Goal: Transaction & Acquisition: Purchase product/service

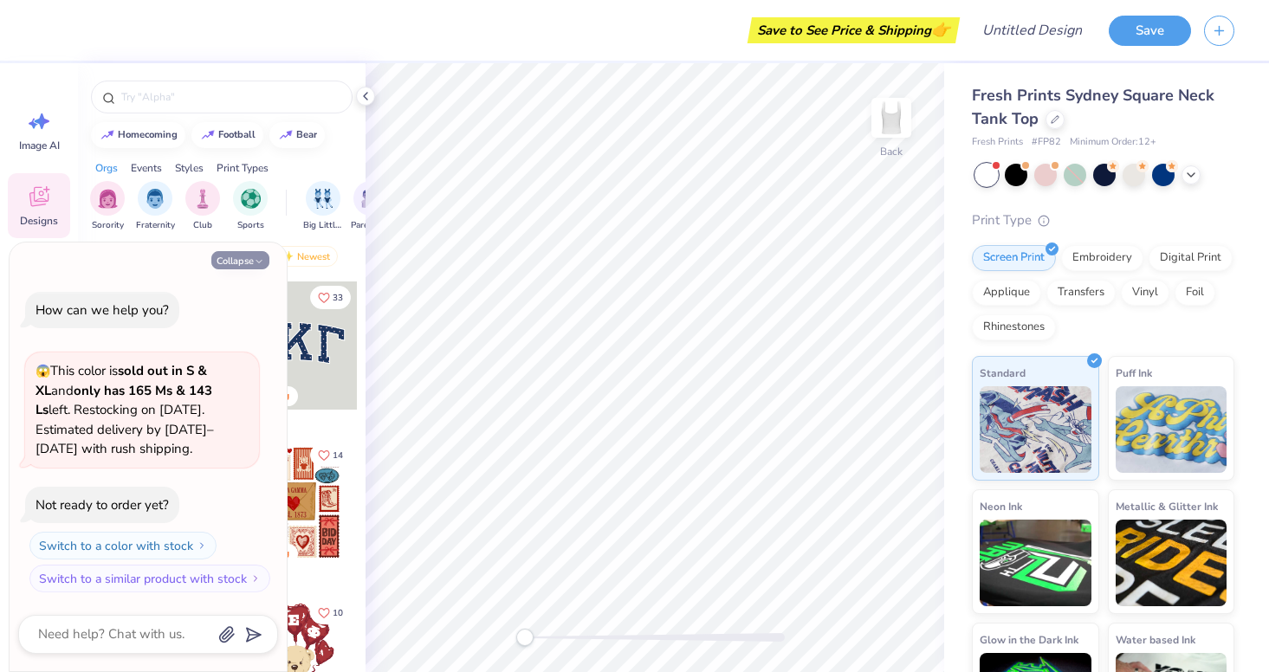
click at [247, 263] on button "Collapse" at bounding box center [240, 260] width 58 height 18
type textarea "x"
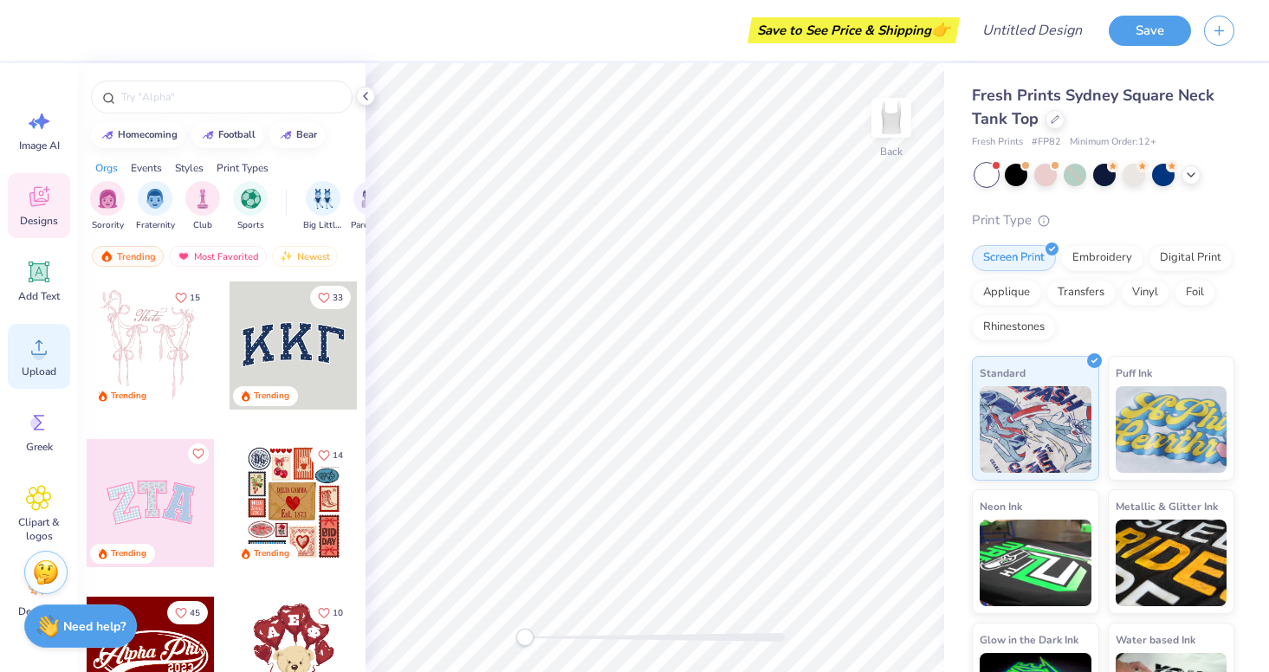
click at [36, 372] on span "Upload" at bounding box center [39, 372] width 35 height 14
click at [50, 350] on icon at bounding box center [39, 347] width 26 height 26
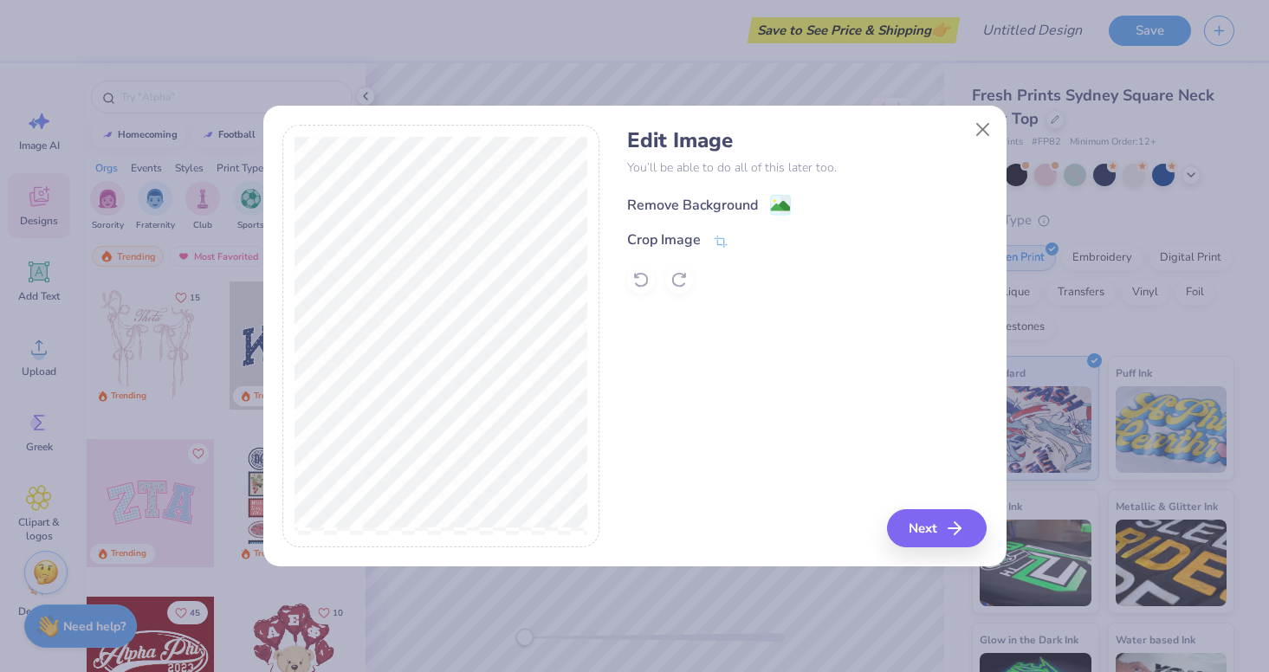
click at [772, 197] on image at bounding box center [780, 206] width 19 height 19
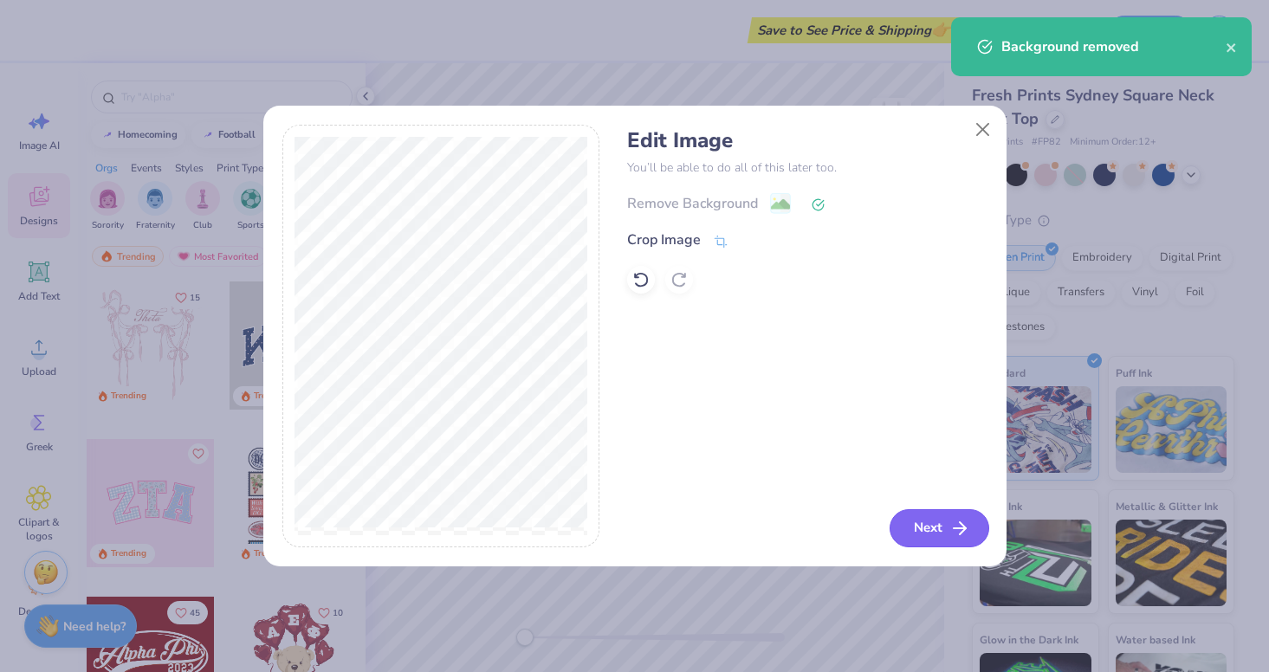
click at [946, 519] on button "Next" at bounding box center [940, 528] width 100 height 38
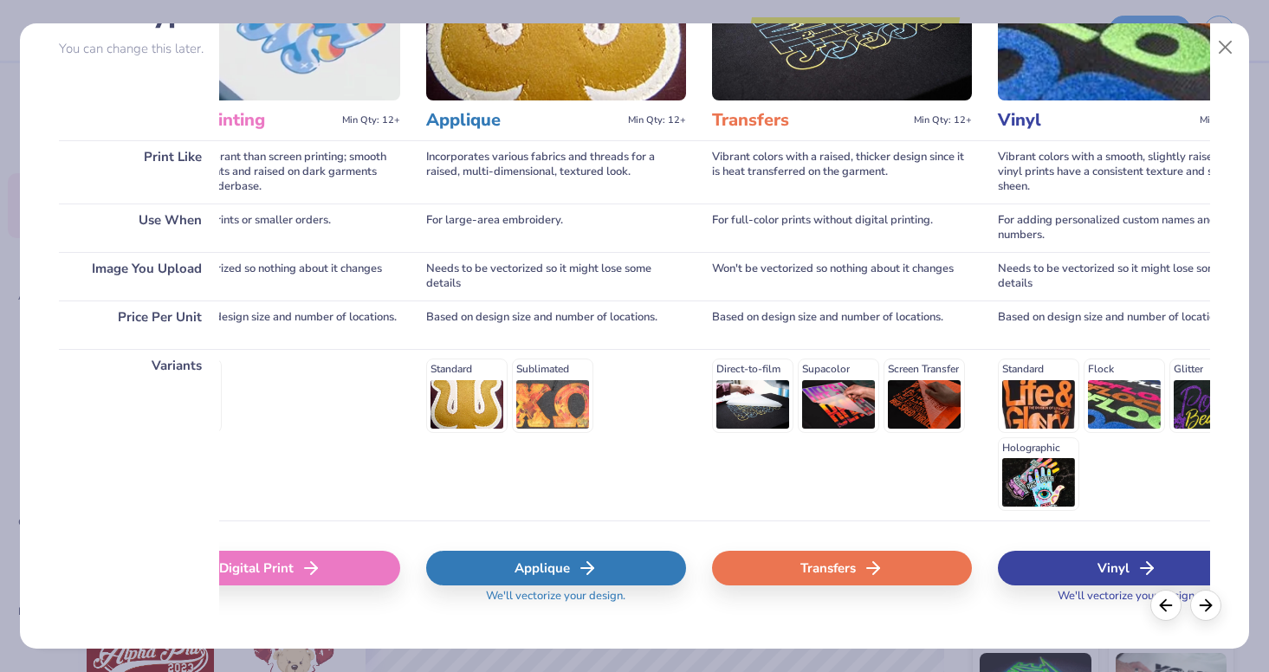
scroll to position [177, 0]
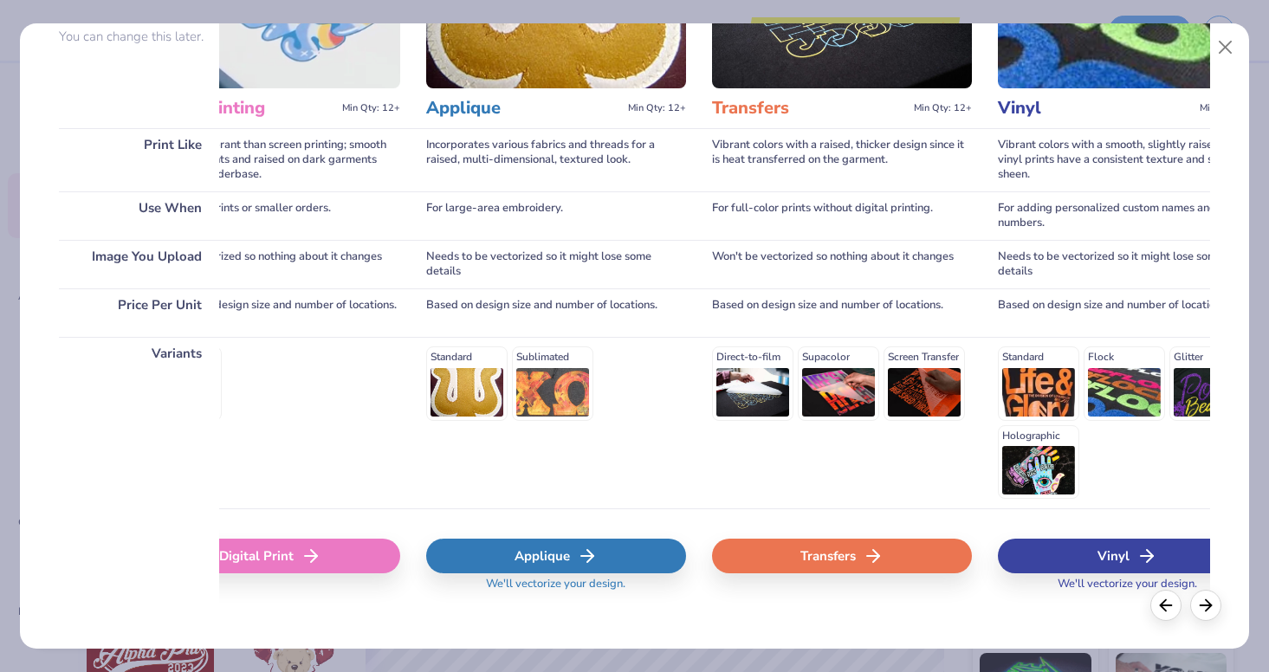
click at [824, 549] on div "Transfers" at bounding box center [842, 556] width 260 height 35
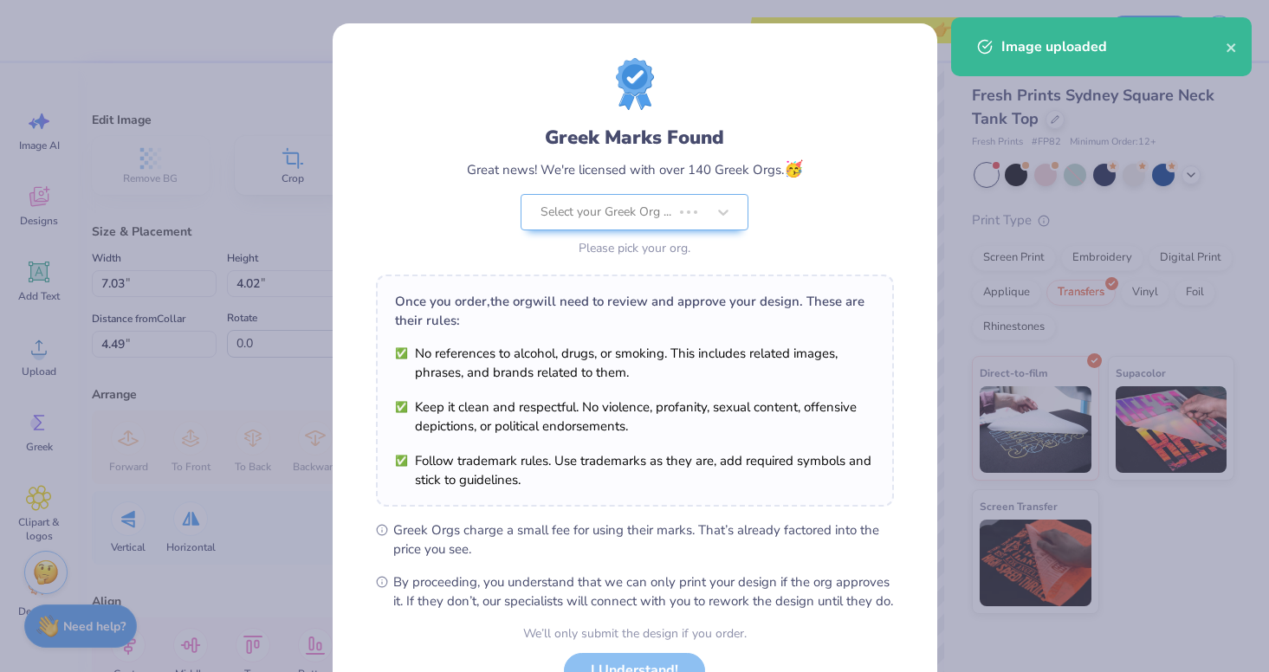
click at [719, 354] on body "Save to See Price & Shipping 👉 Design Title Save Image AI Designs Add Text Uplo…" at bounding box center [634, 336] width 1269 height 672
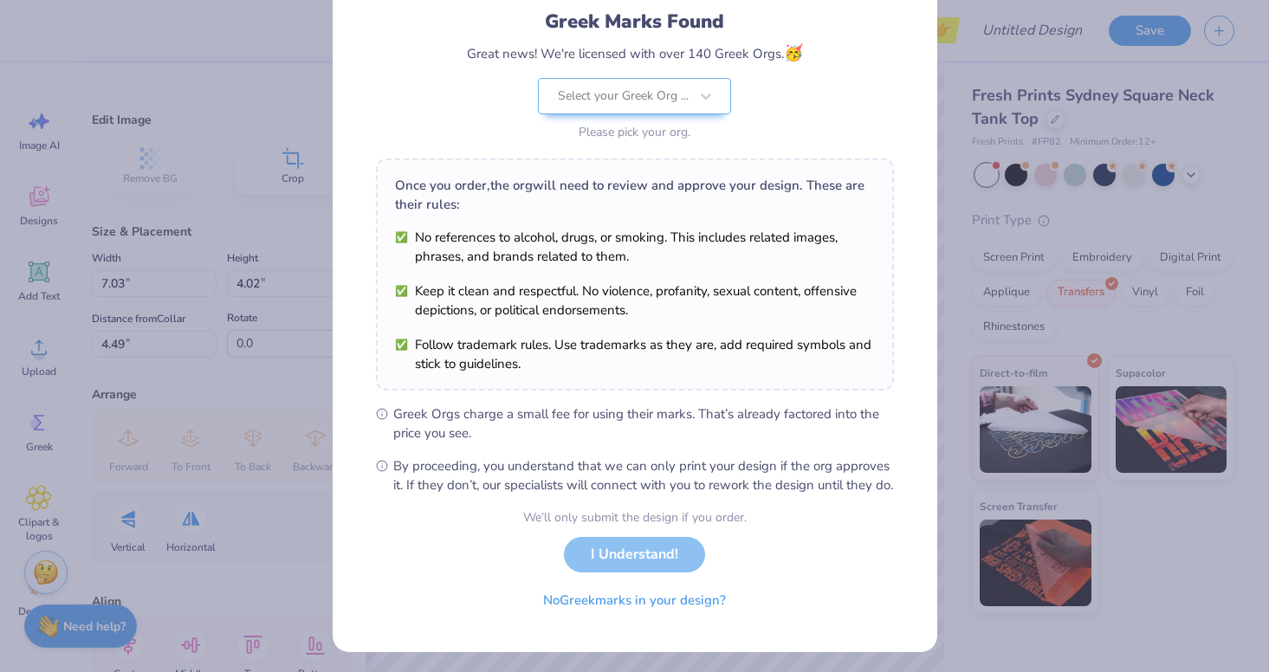
scroll to position [123, 0]
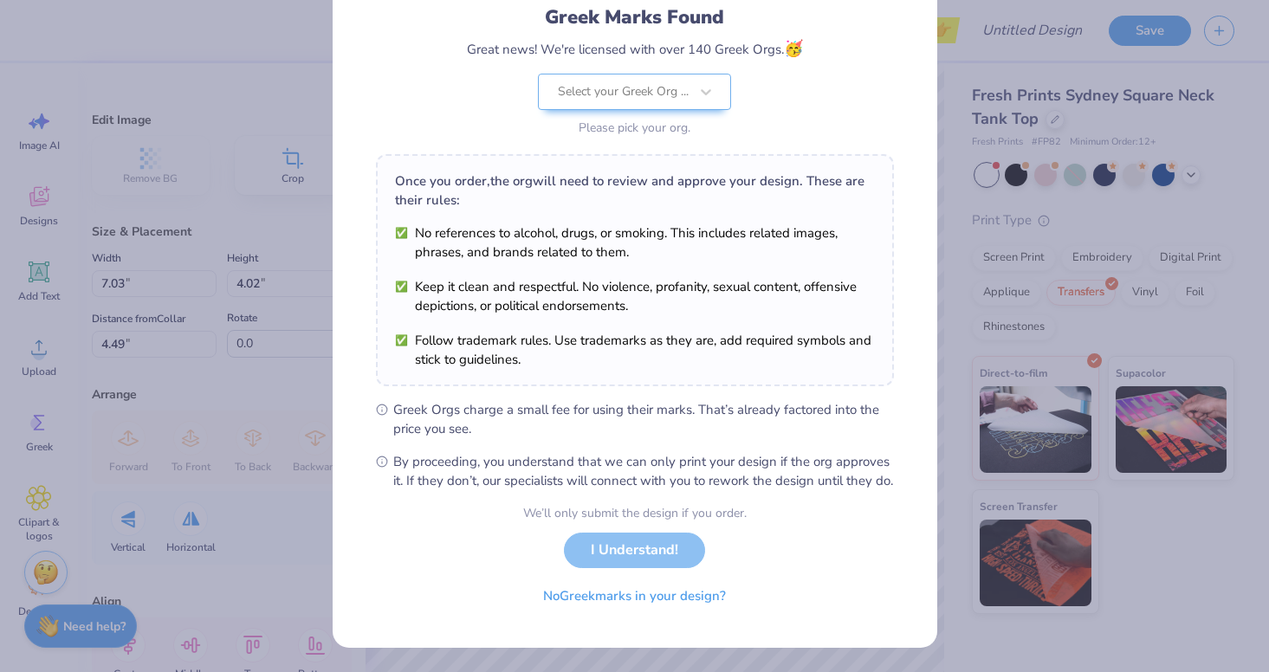
click at [703, 389] on div "Greek Marks Found Great news! We're licensed with over 140 Greek Orgs. 🥳 Select…" at bounding box center [635, 214] width 518 height 553
click at [693, 476] on span "By proceeding, you understand that we can only print your design if the org app…" at bounding box center [643, 471] width 501 height 38
click at [677, 558] on div "We’ll only submit the design if you order. I Understand! No Greek marks in your…" at bounding box center [635, 558] width 224 height 109
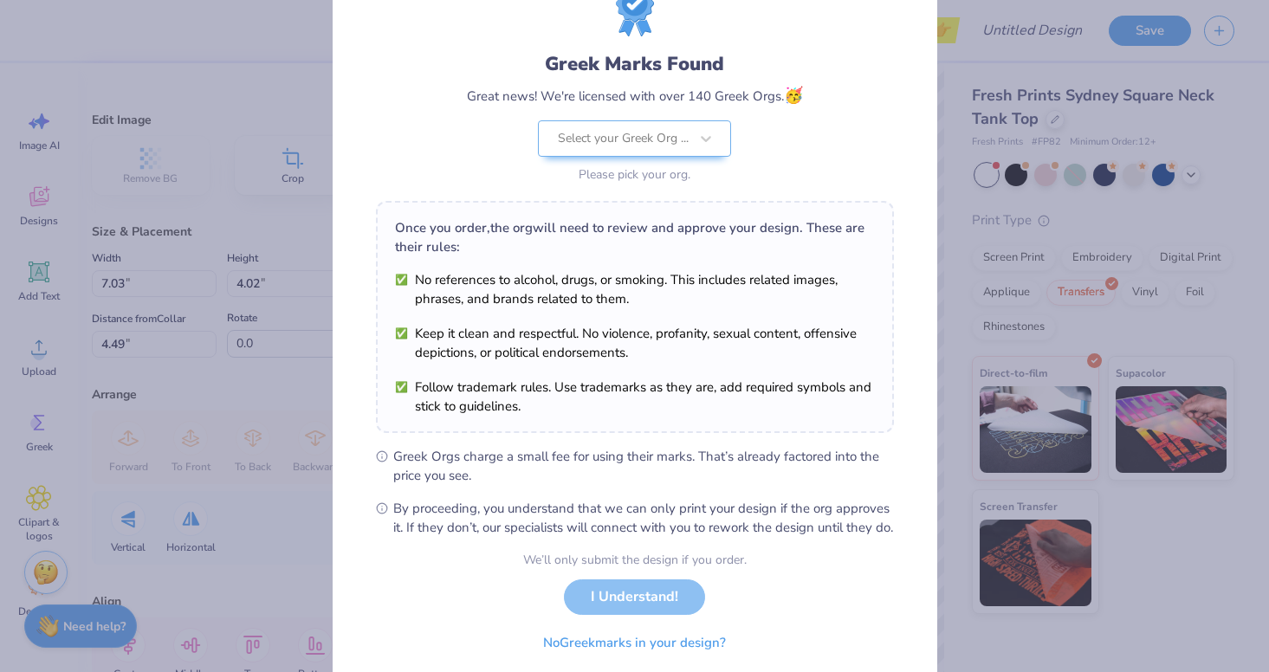
scroll to position [55, 0]
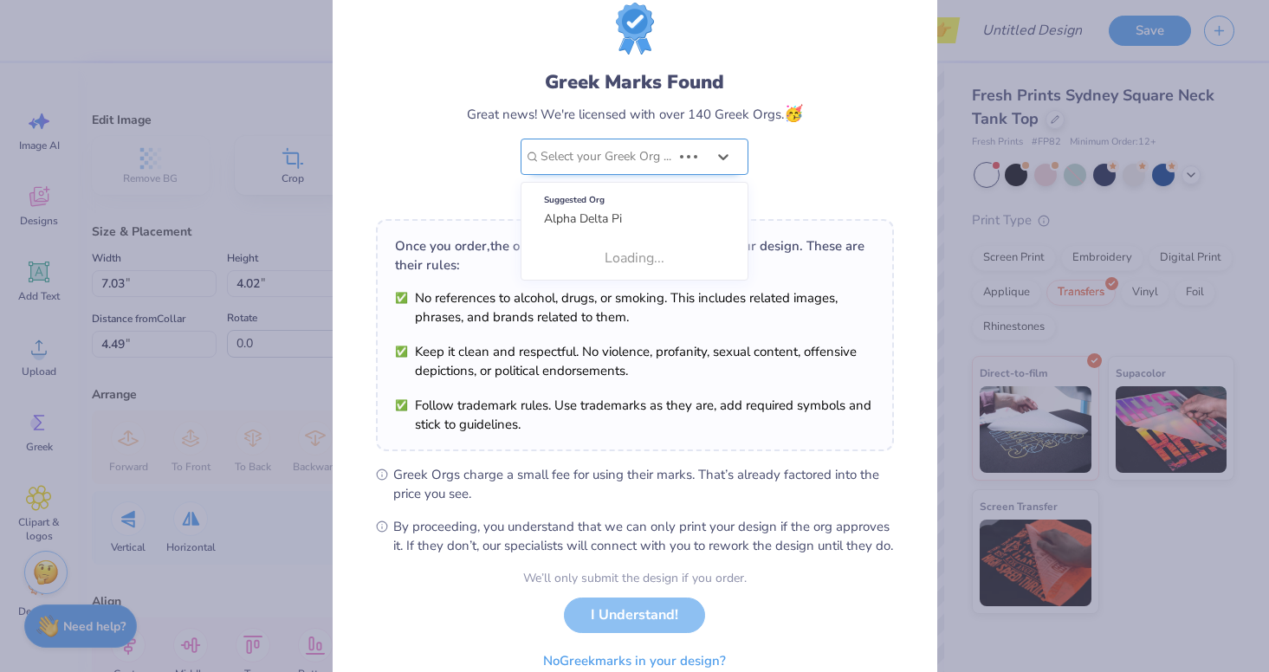
click at [634, 153] on div at bounding box center [606, 157] width 131 height 23
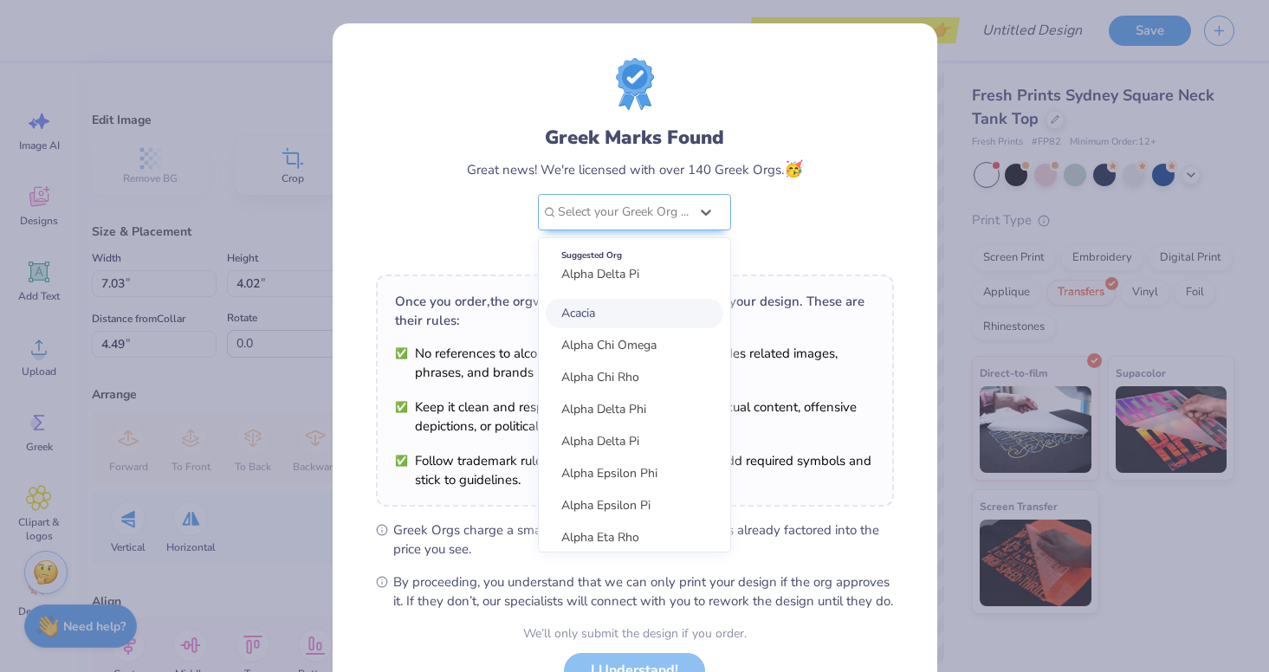
click at [634, 268] on span "Alpha Delta Pi" at bounding box center [600, 274] width 78 height 16
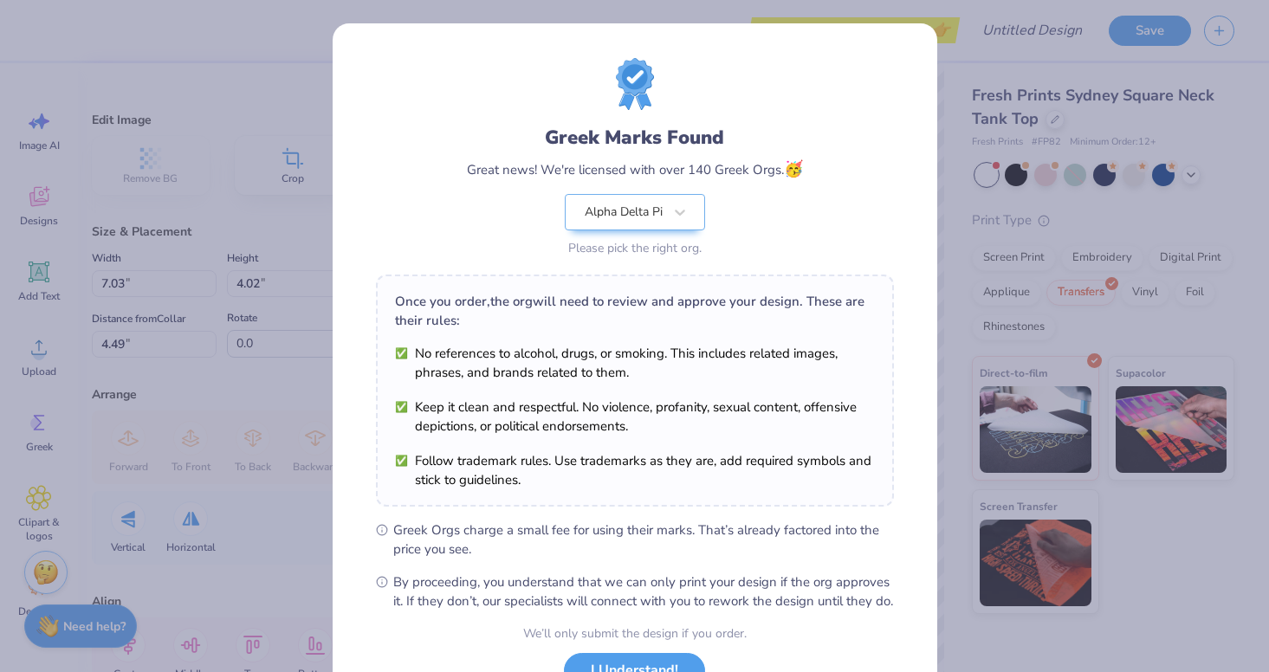
scroll to position [139, 0]
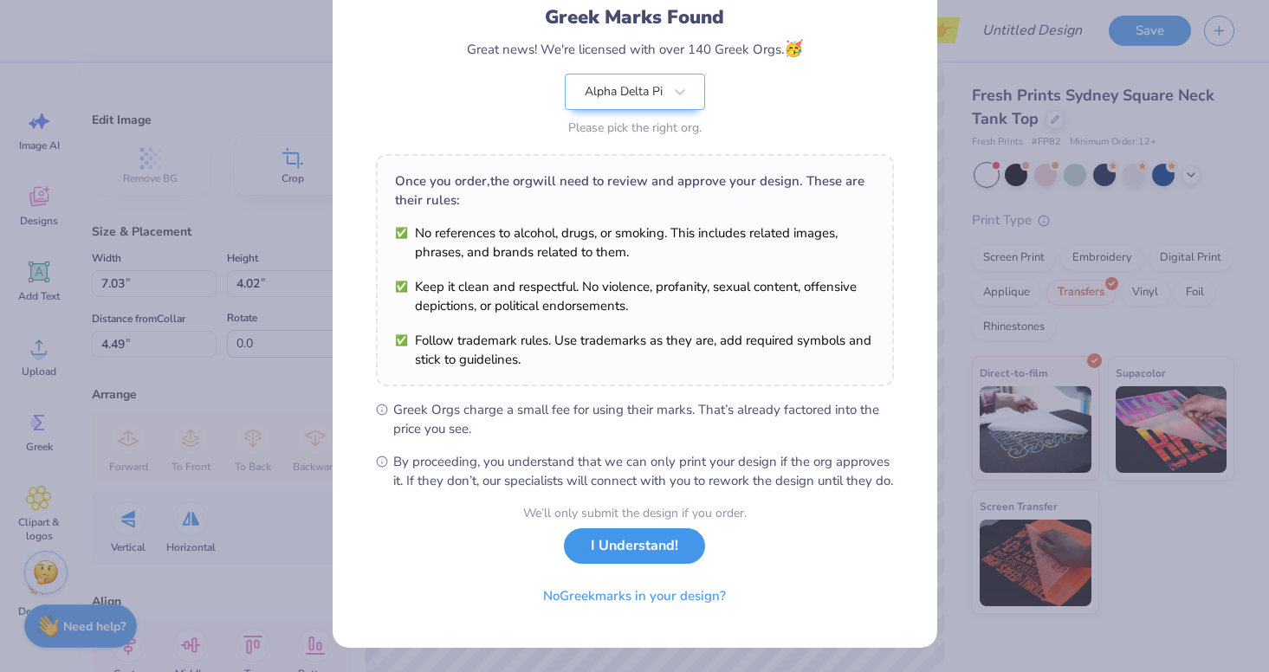
click at [622, 547] on button "I Understand!" at bounding box center [634, 546] width 141 height 36
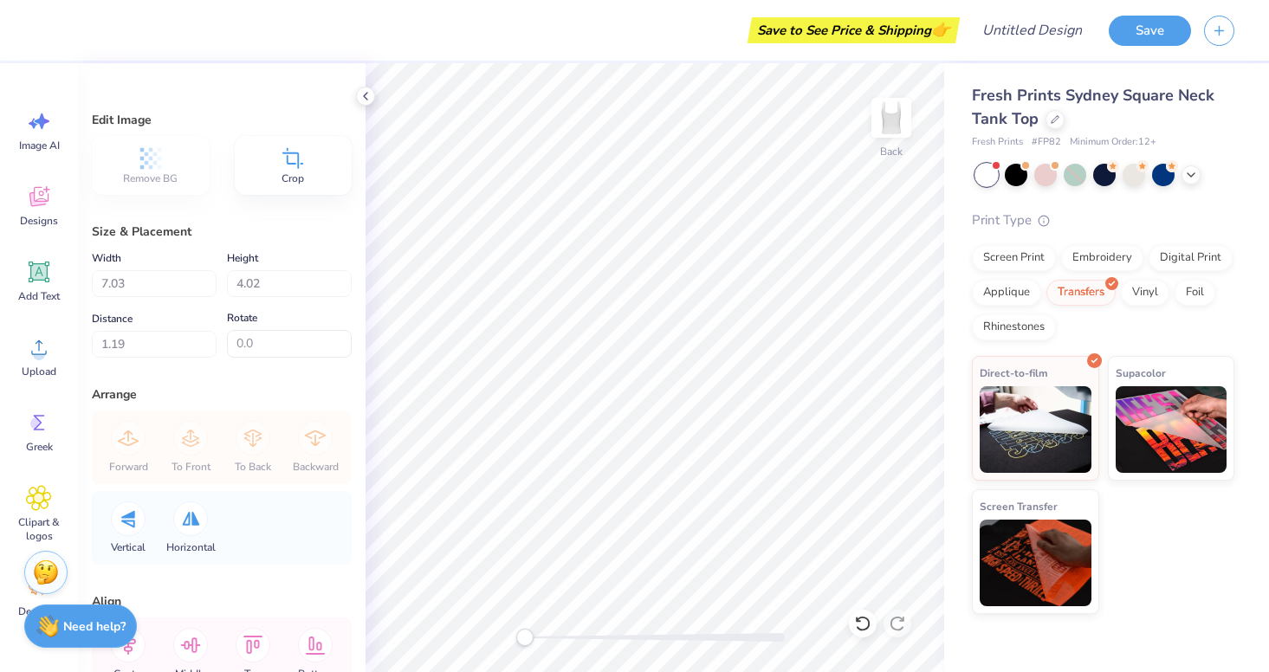
type input "0.99"
click at [1139, 24] on button "Save" at bounding box center [1150, 28] width 82 height 30
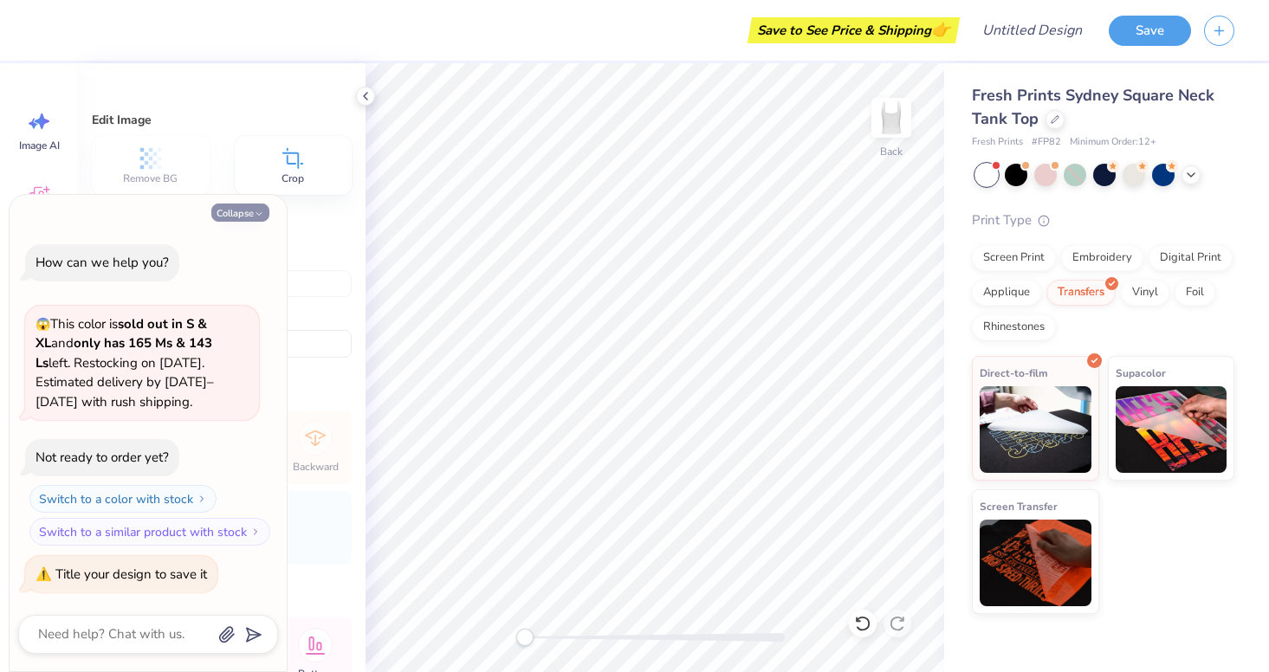
click at [250, 217] on button "Collapse" at bounding box center [240, 213] width 58 height 18
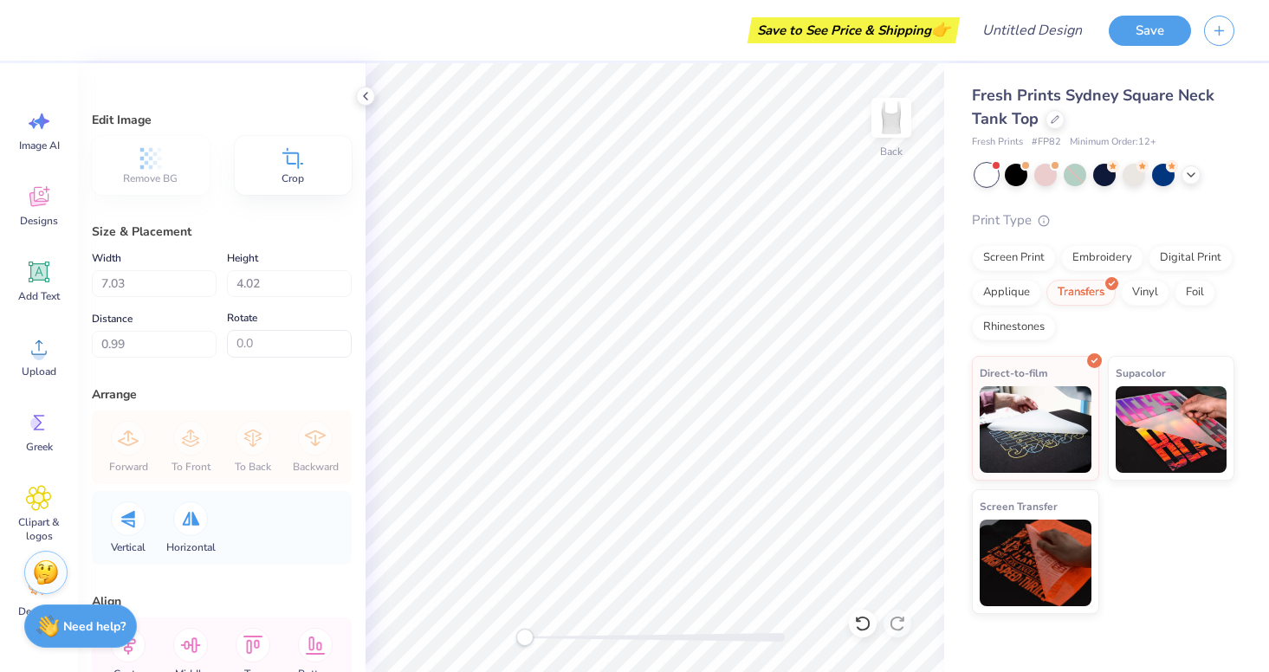
click at [991, 186] on div "Fresh Prints Sydney Square Neck Tank Top Fresh Prints # FP82 Minimum Order: 12 …" at bounding box center [1103, 349] width 263 height 530
click at [1133, 29] on button "Save" at bounding box center [1150, 28] width 82 height 30
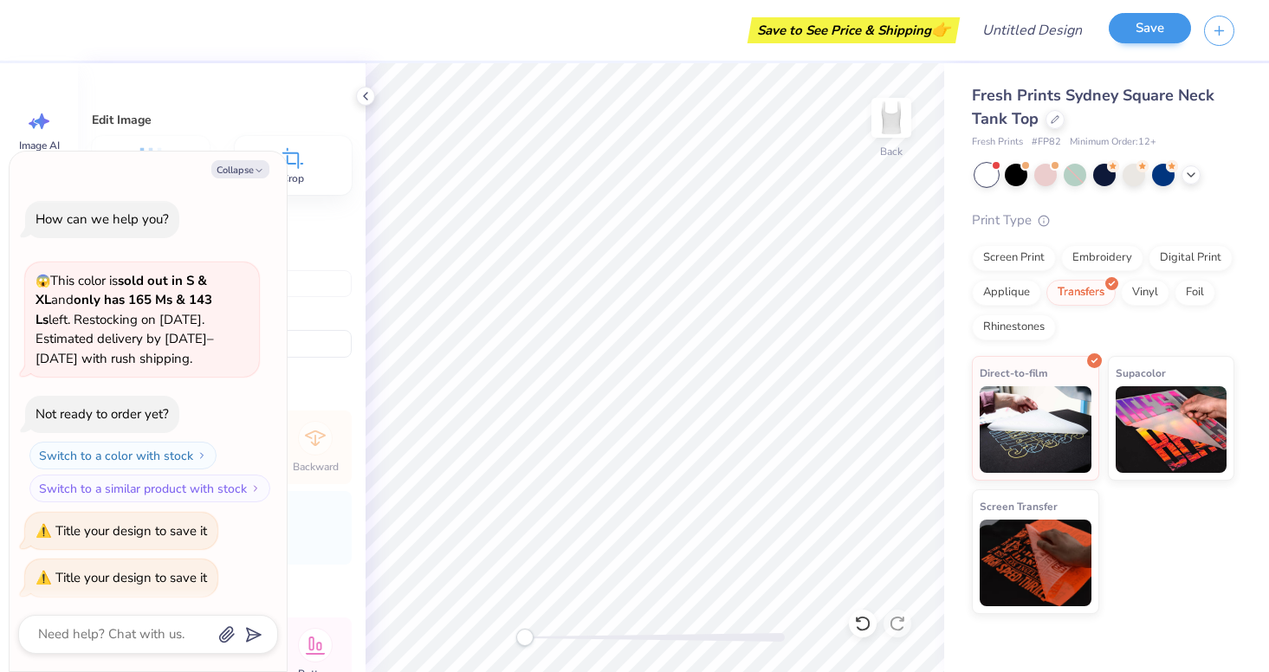
scroll to position [3, 0]
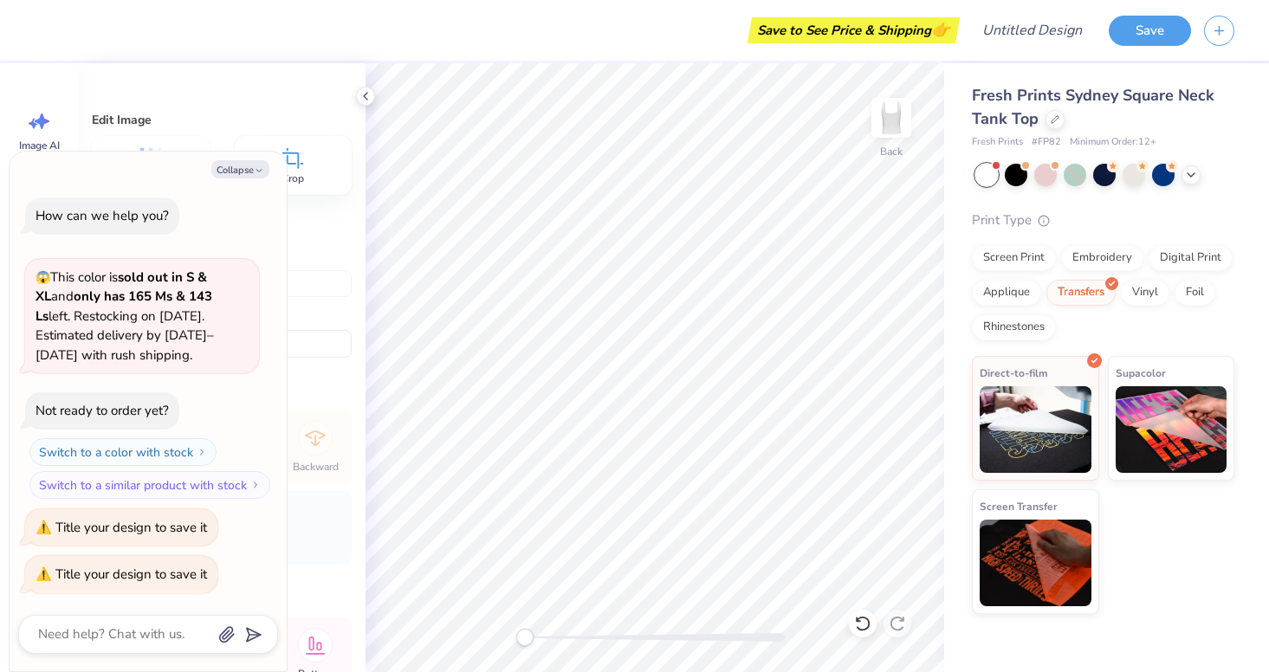
click at [214, 294] on span "😱 This color is sold out in S & XL and only has 165 Ms & 143 Ls left. Restockin…" at bounding box center [125, 316] width 178 height 95
click at [1234, 36] on div at bounding box center [1219, 31] width 30 height 30
click at [1228, 36] on button "button" at bounding box center [1219, 28] width 30 height 30
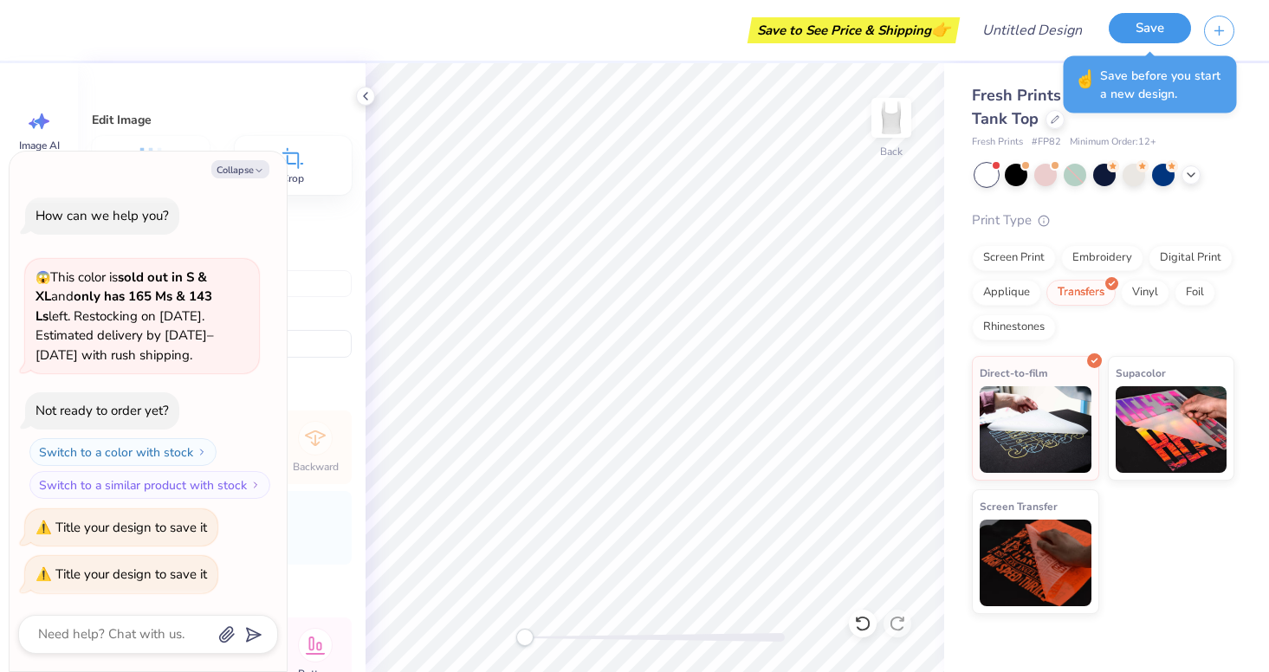
click at [1131, 34] on button "Save" at bounding box center [1150, 28] width 82 height 30
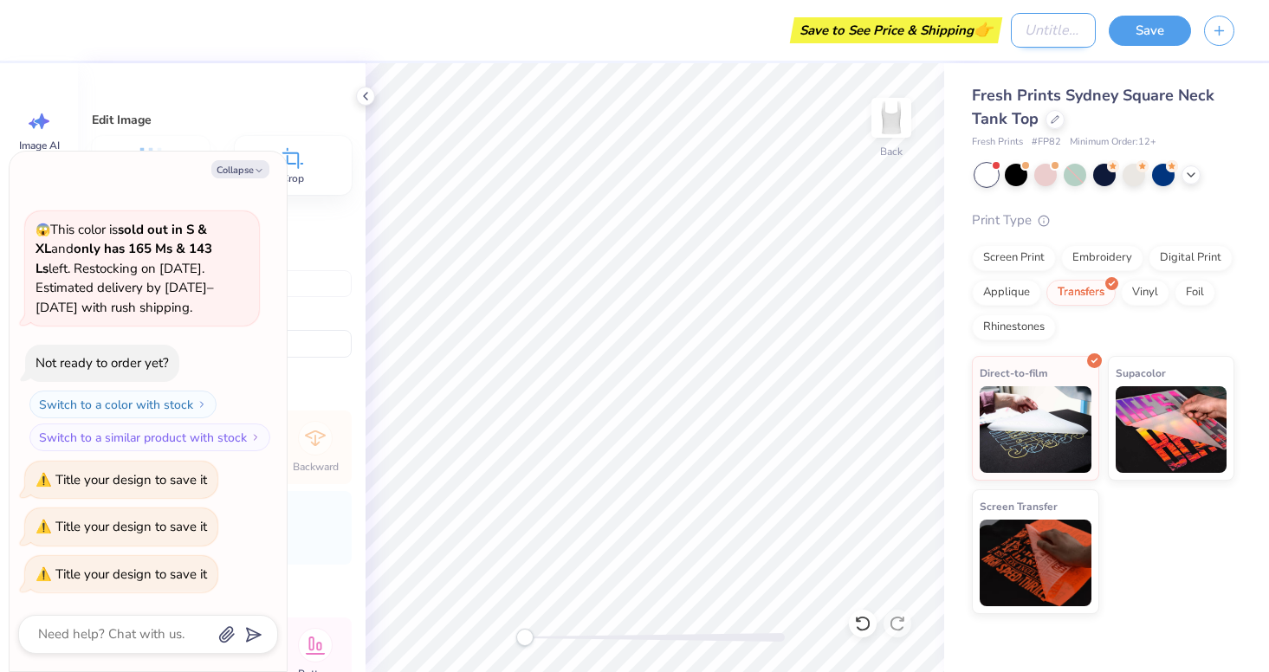
type textarea "x"
click at [1038, 39] on input "Design Title" at bounding box center [1053, 30] width 85 height 35
type input "b"
type textarea "x"
type input "bi"
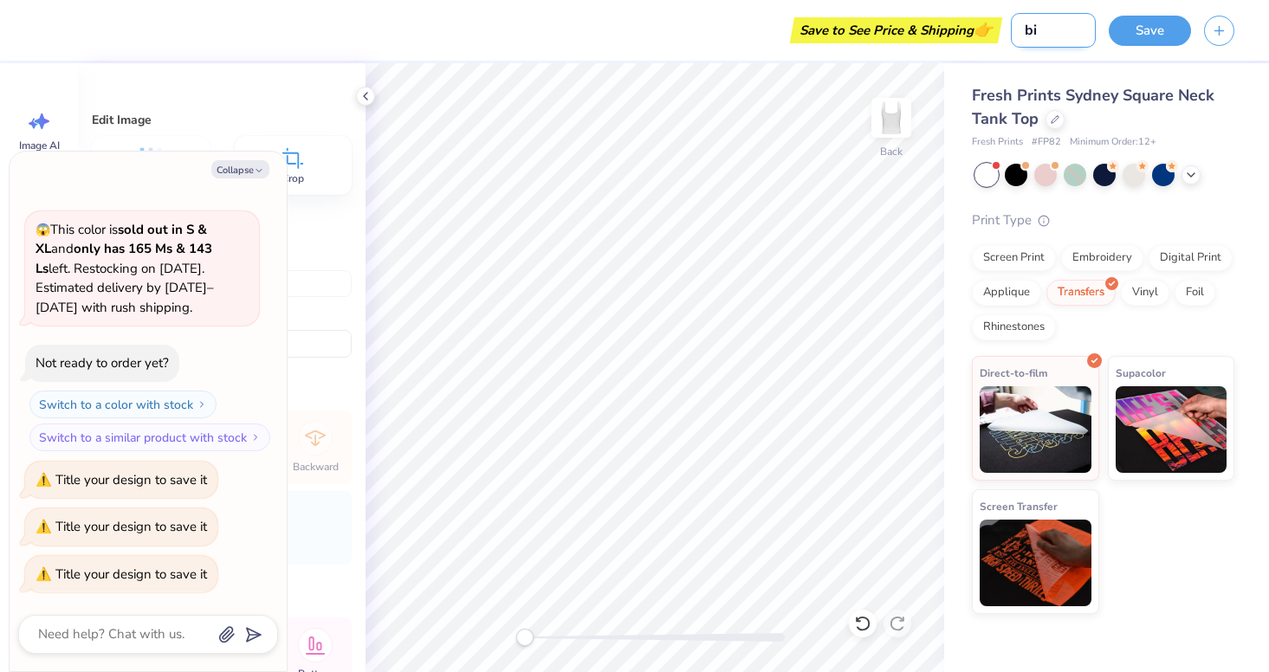
type textarea "x"
type input "big"
type textarea "x"
type input "big"
type textarea "x"
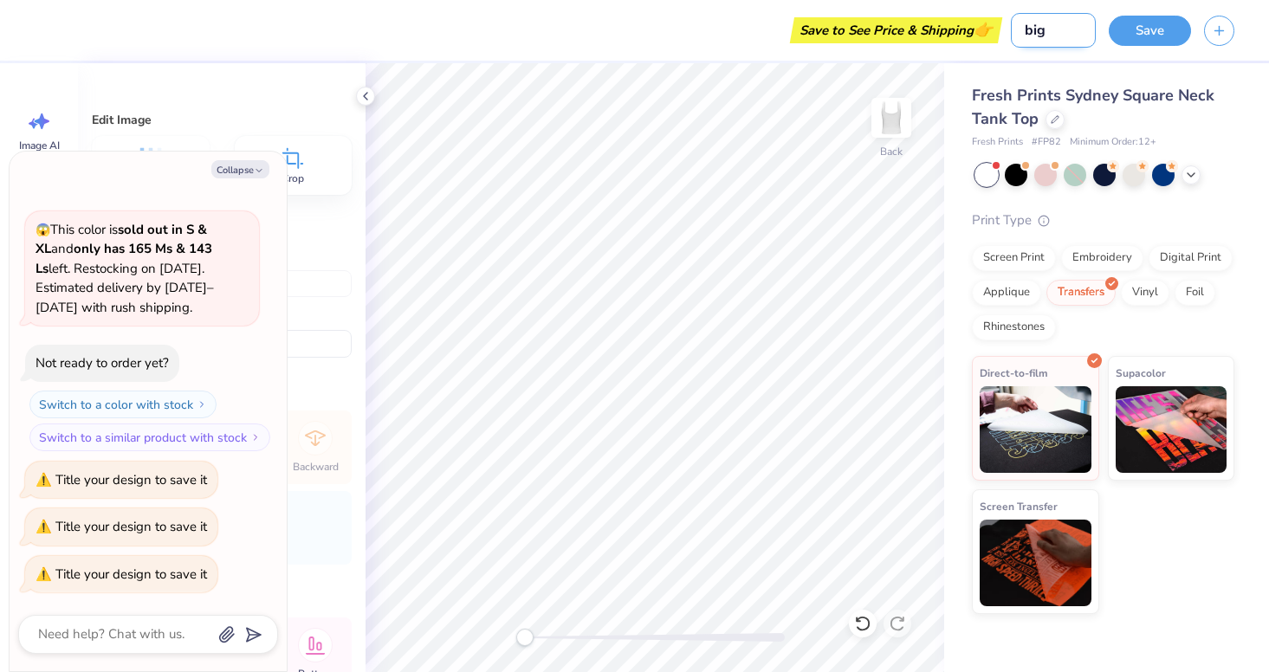
type input "[PERSON_NAME]"
type textarea "x"
type input "big li"
type textarea "x"
type input "big lit"
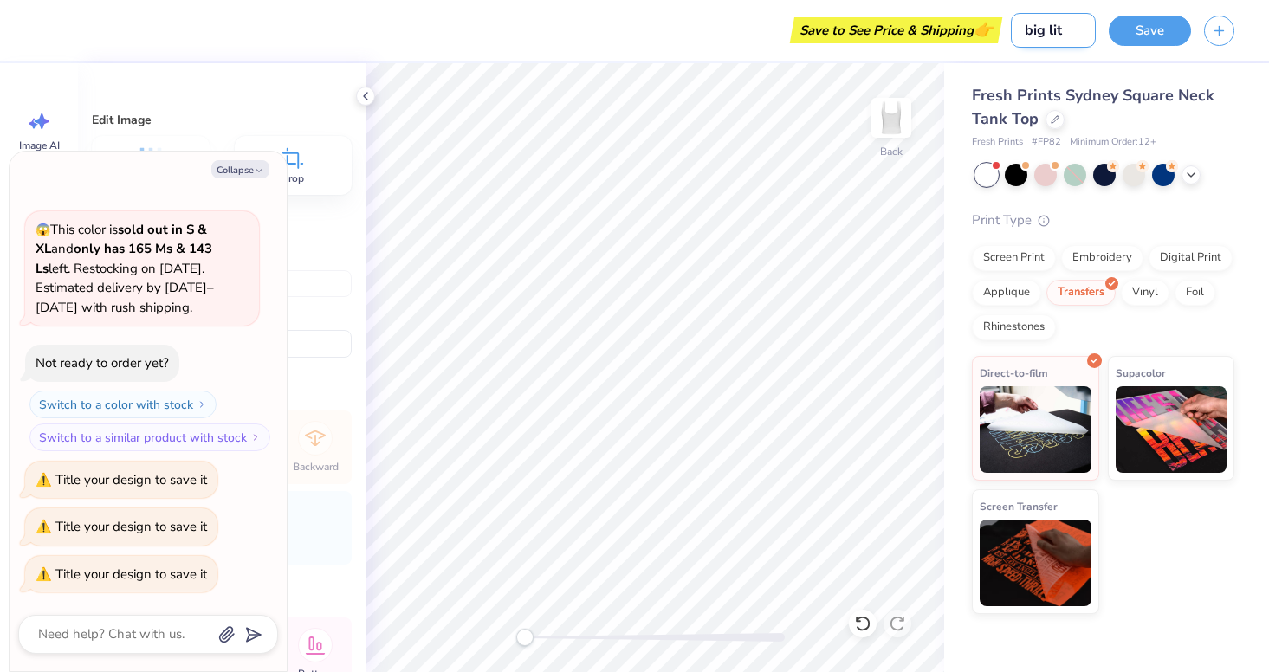
type textarea "x"
type input "big litt"
type textarea "x"
type input "big littl"
type textarea "x"
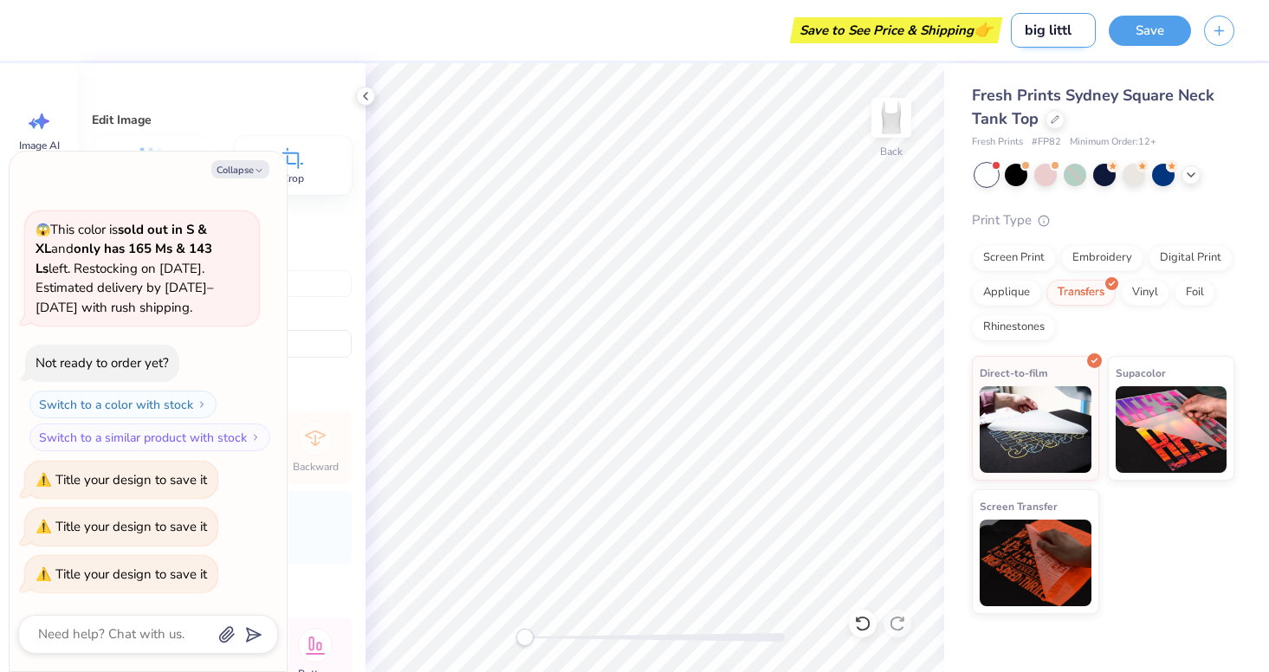
type input "big little"
type textarea "x"
type input "big little"
type textarea "x"
type input "big little r"
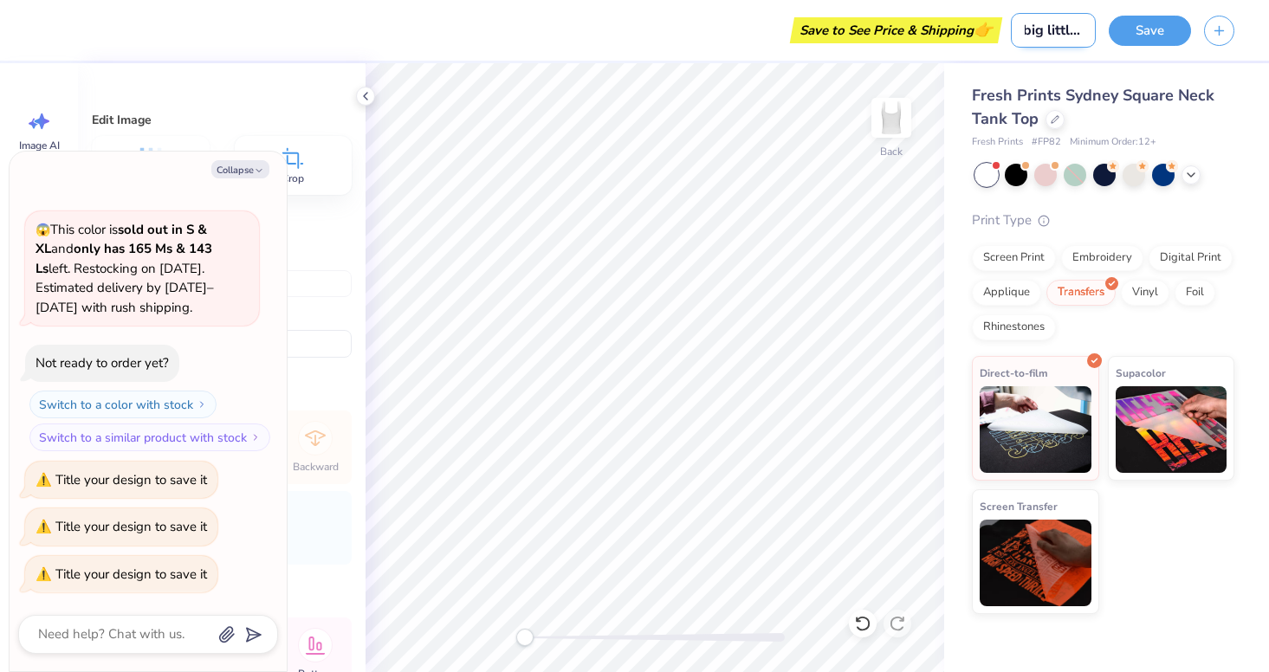
type textarea "x"
type input "big little re"
type textarea "x"
type input "big little rev"
type textarea "x"
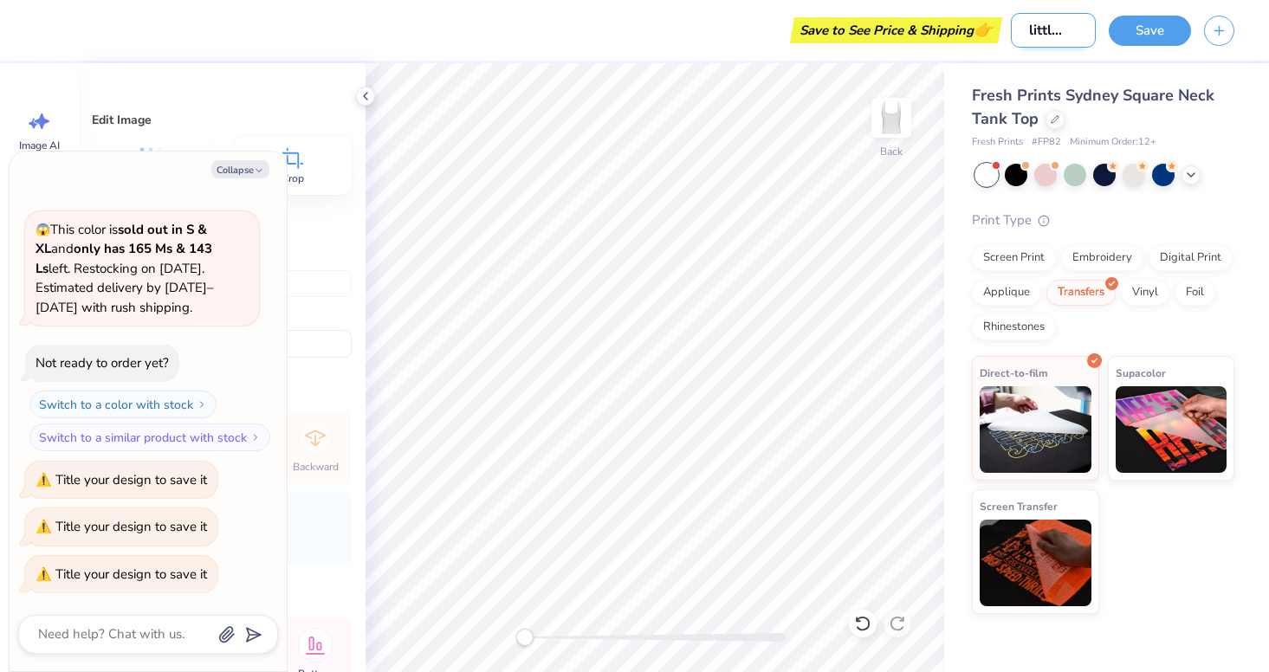
type input "big little reve"
type textarea "x"
type input "big little revea"
type textarea "x"
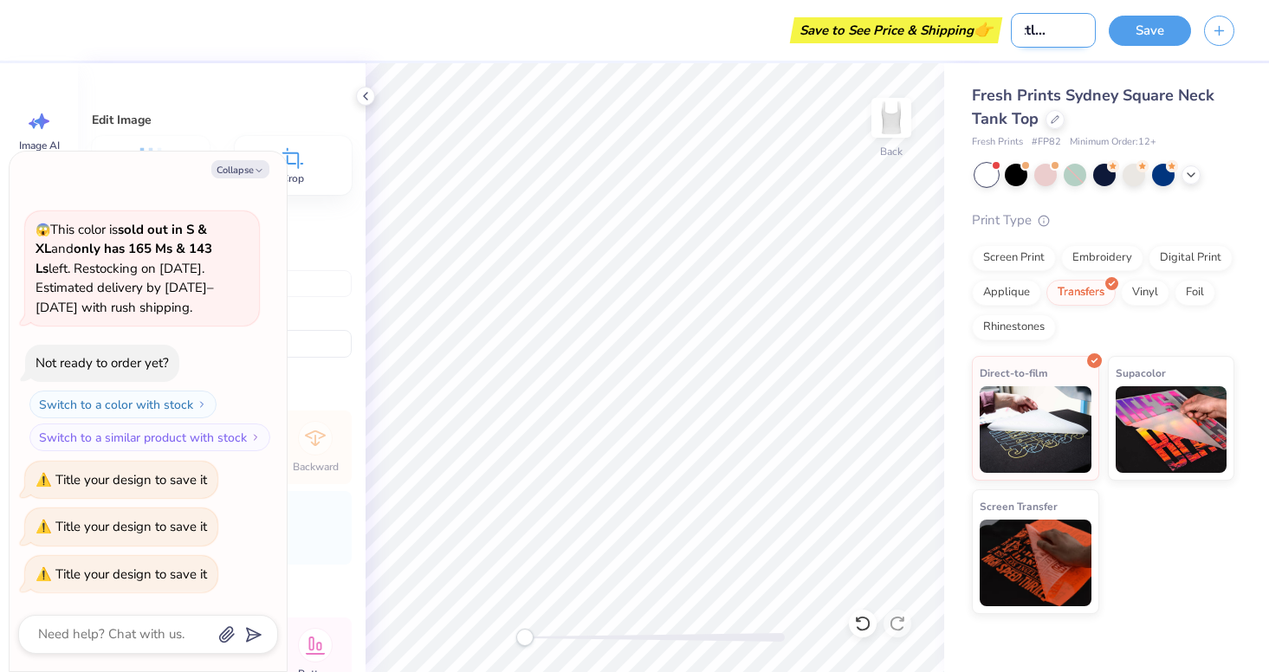
type input "big little reveal"
type textarea "x"
type input "big little reveal"
click at [1172, 29] on button "Save" at bounding box center [1150, 28] width 82 height 30
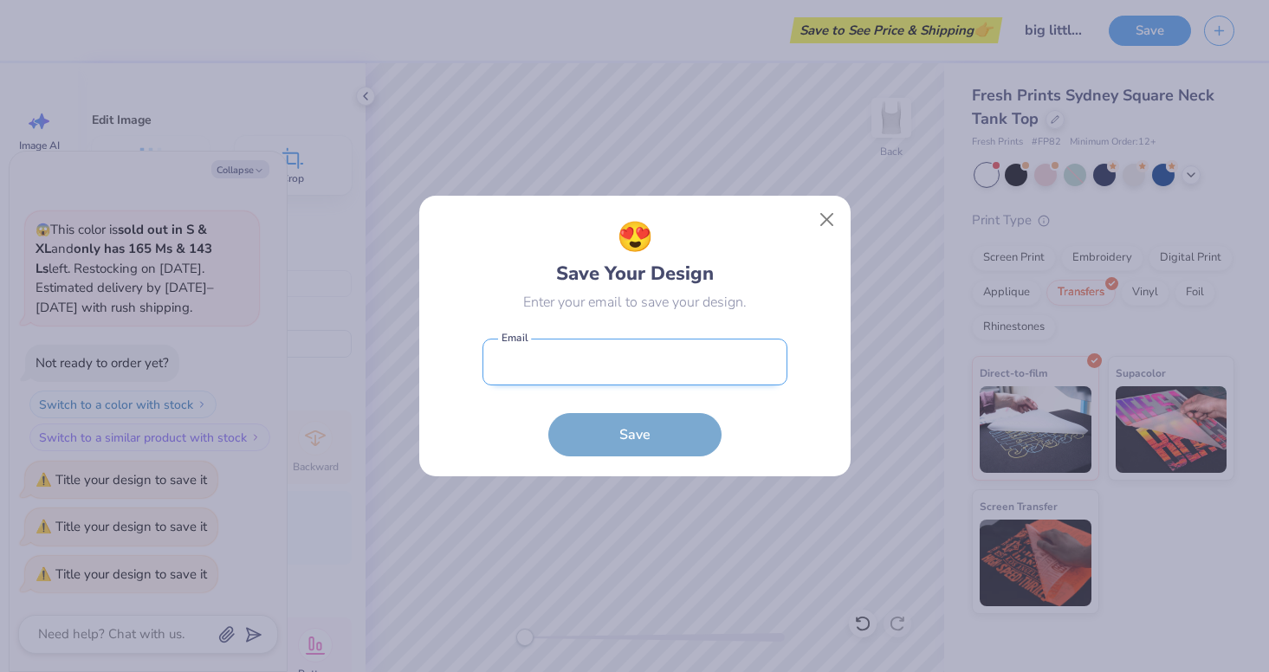
click at [619, 371] on input "email" at bounding box center [635, 363] width 305 height 48
type input "[EMAIL_ADDRESS][DOMAIN_NAME]"
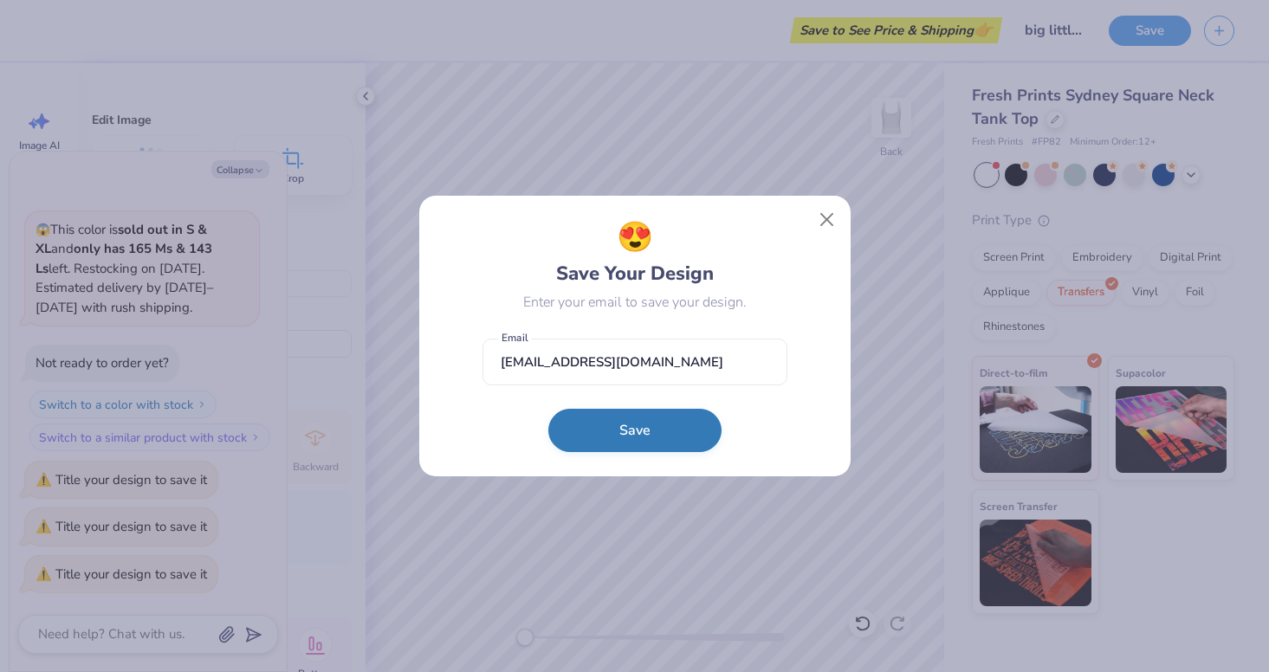
click at [621, 418] on button "Save" at bounding box center [634, 430] width 173 height 43
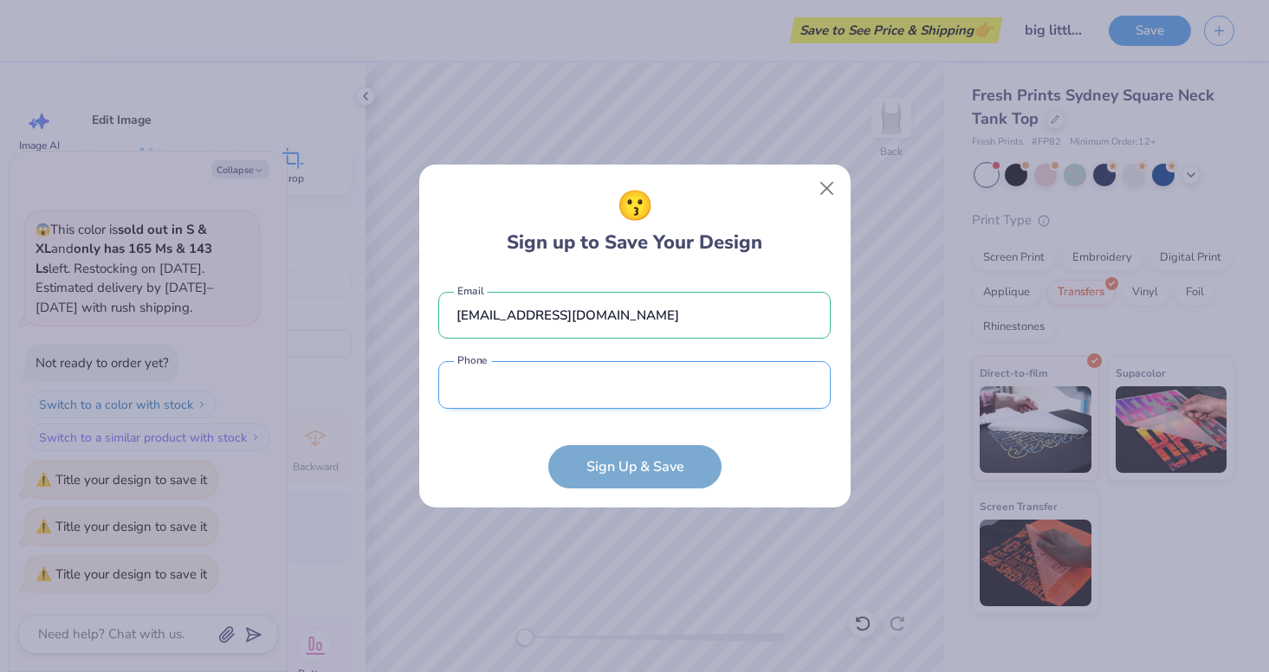
click at [629, 393] on input "tel" at bounding box center [634, 385] width 392 height 48
type input "[PHONE_NUMBER]"
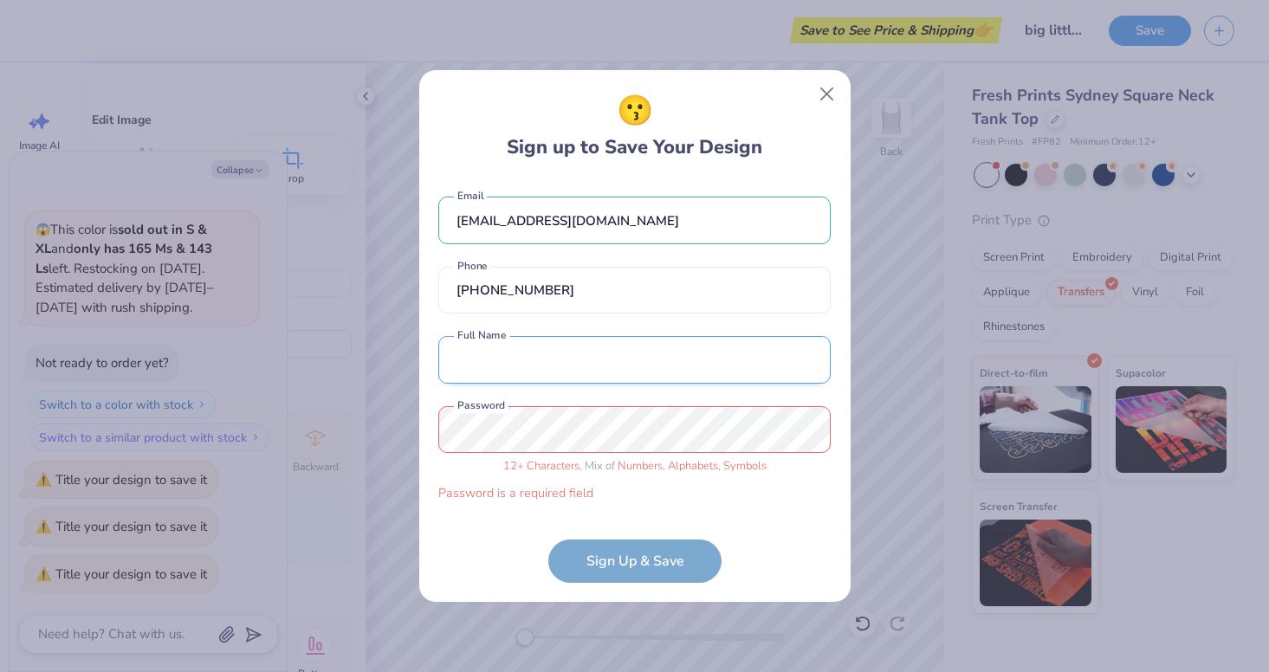
click at [595, 373] on input "text" at bounding box center [634, 360] width 392 height 48
type input "[PERSON_NAME]"
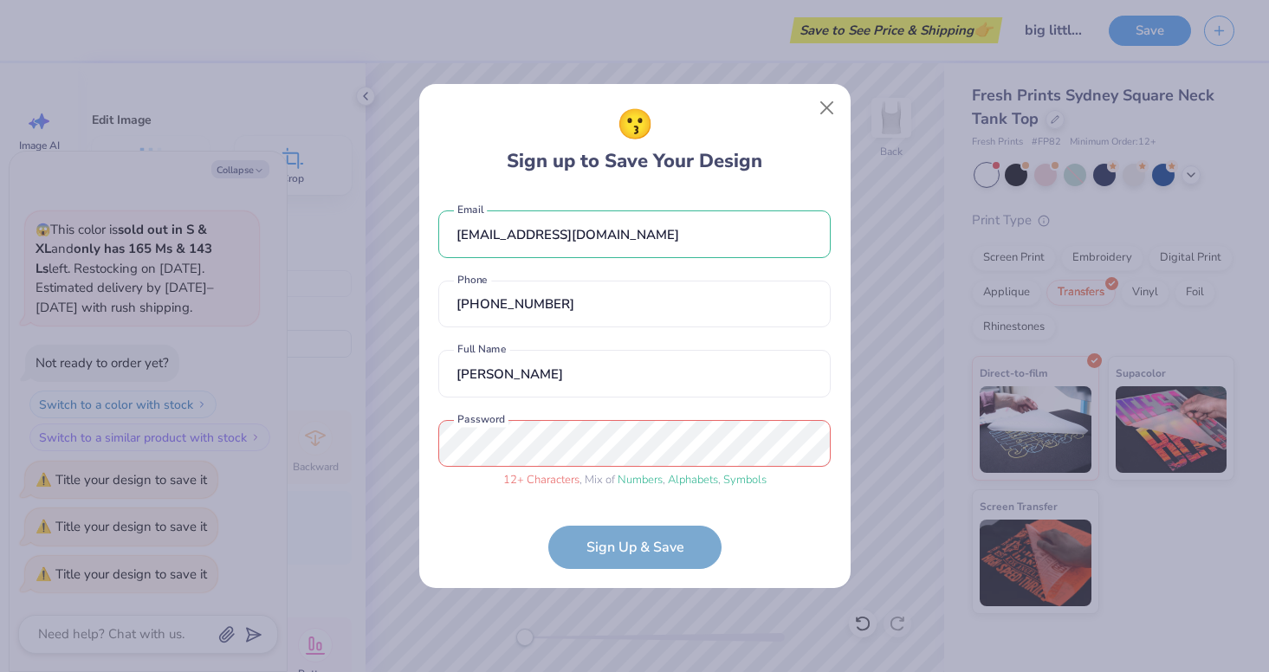
scroll to position [34, 0]
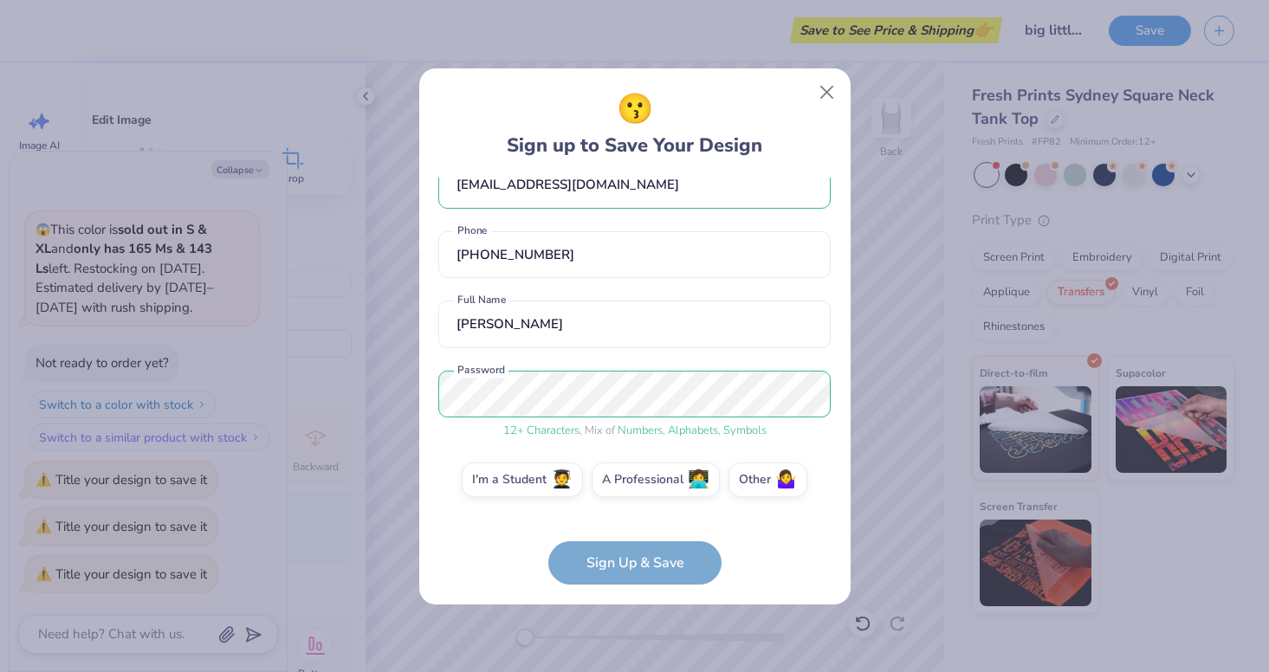
click at [618, 569] on form "[EMAIL_ADDRESS][DOMAIN_NAME] Email [PHONE_NUMBER] Phone [PERSON_NAME] Full Name…" at bounding box center [634, 381] width 392 height 407
click at [557, 485] on span "🧑‍🎓" at bounding box center [562, 477] width 22 height 20
click at [629, 512] on input "I'm a Student 🧑‍🎓" at bounding box center [634, 517] width 11 height 11
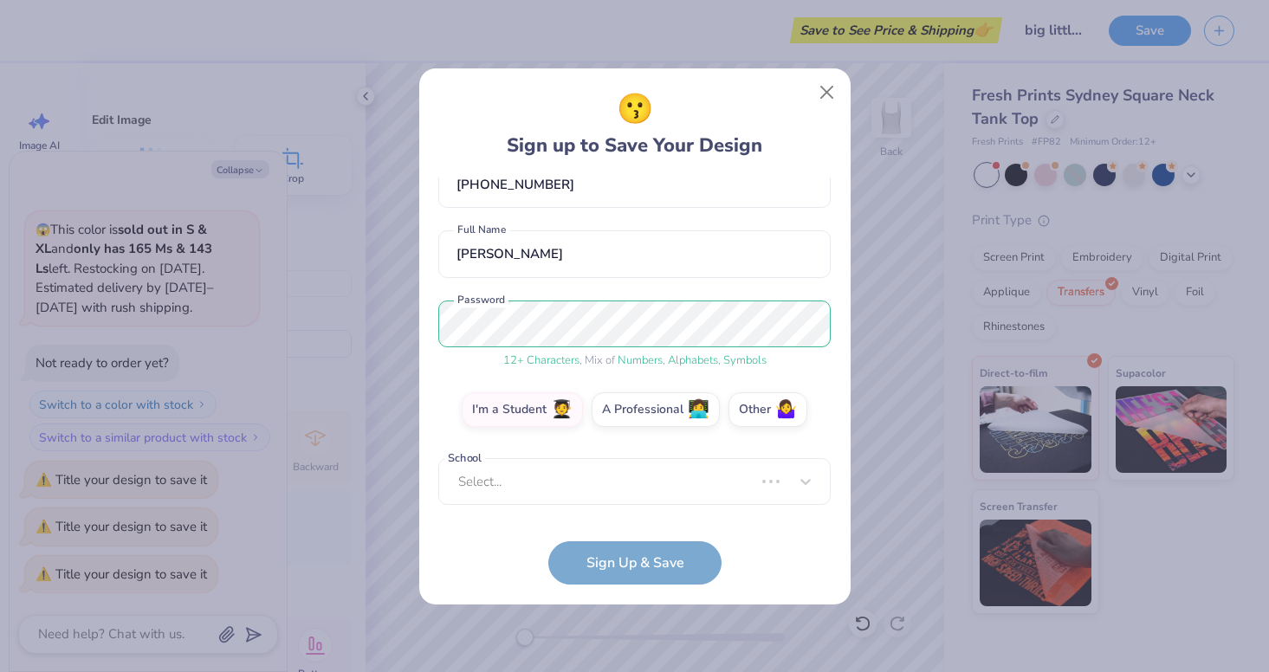
click at [585, 566] on form "[EMAIL_ADDRESS][DOMAIN_NAME] Email [PHONE_NUMBER] Phone [PERSON_NAME] Full Name…" at bounding box center [634, 381] width 392 height 407
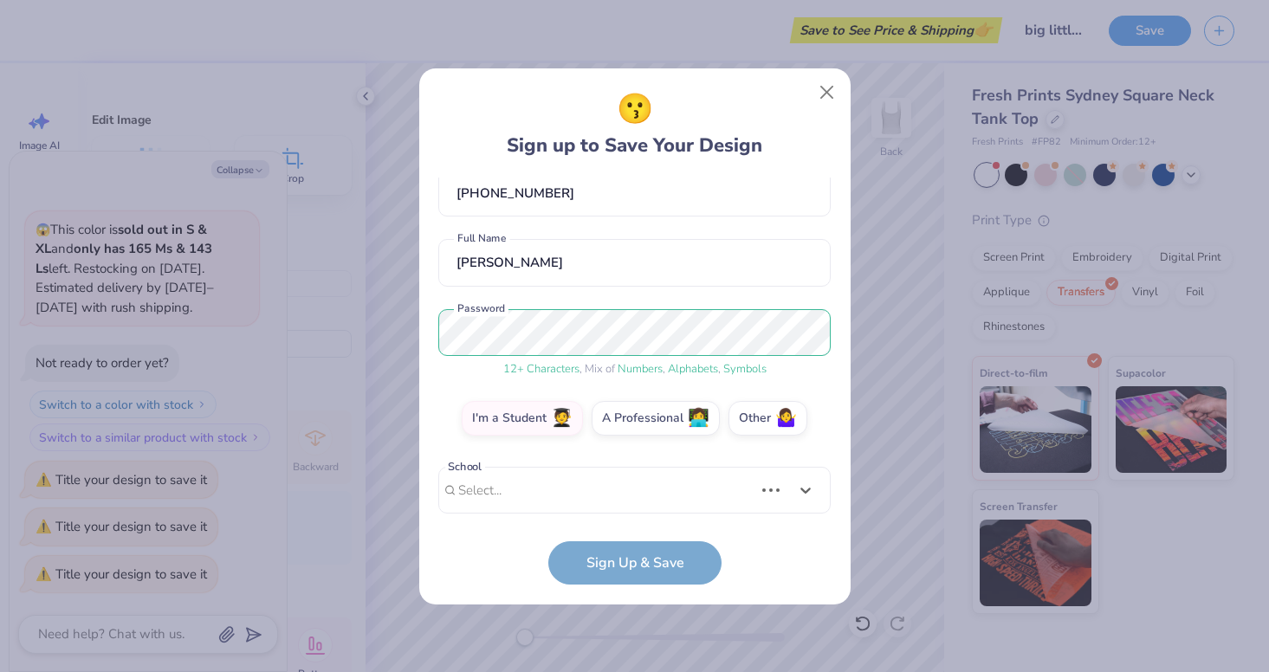
click at [585, 502] on div "[EMAIL_ADDRESS][DOMAIN_NAME] Email [PHONE_NUMBER] Phone [PERSON_NAME] Full Name…" at bounding box center [634, 346] width 392 height 336
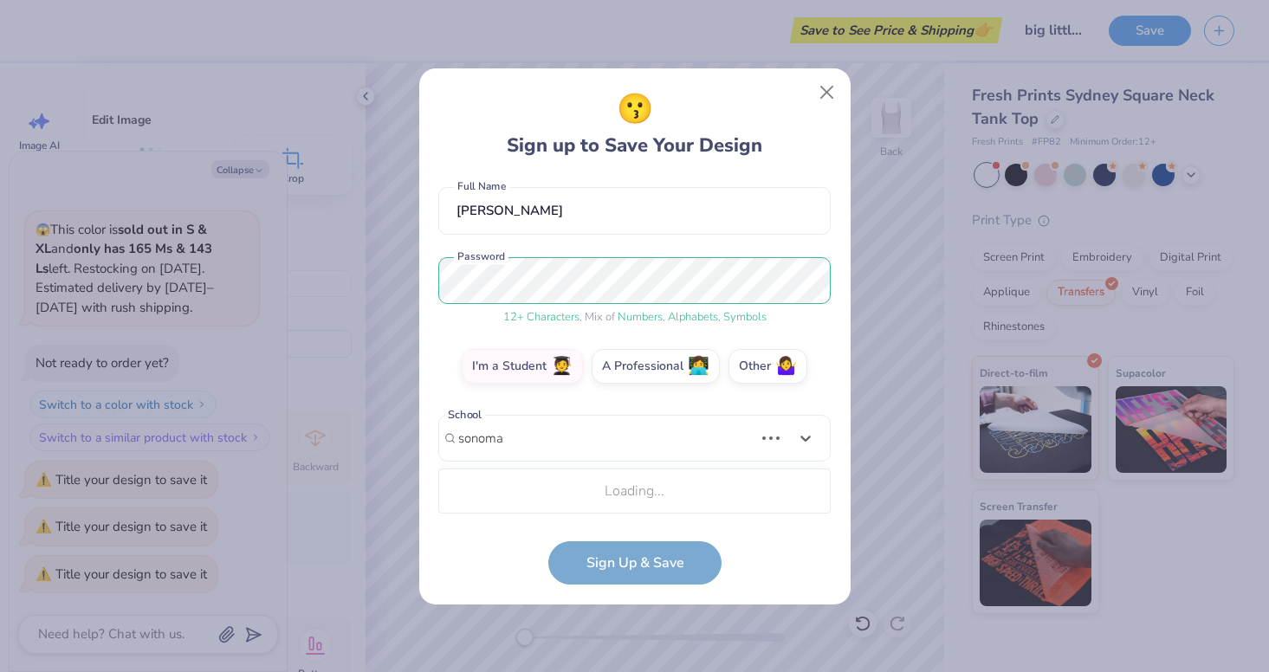
scroll to position [364, 0]
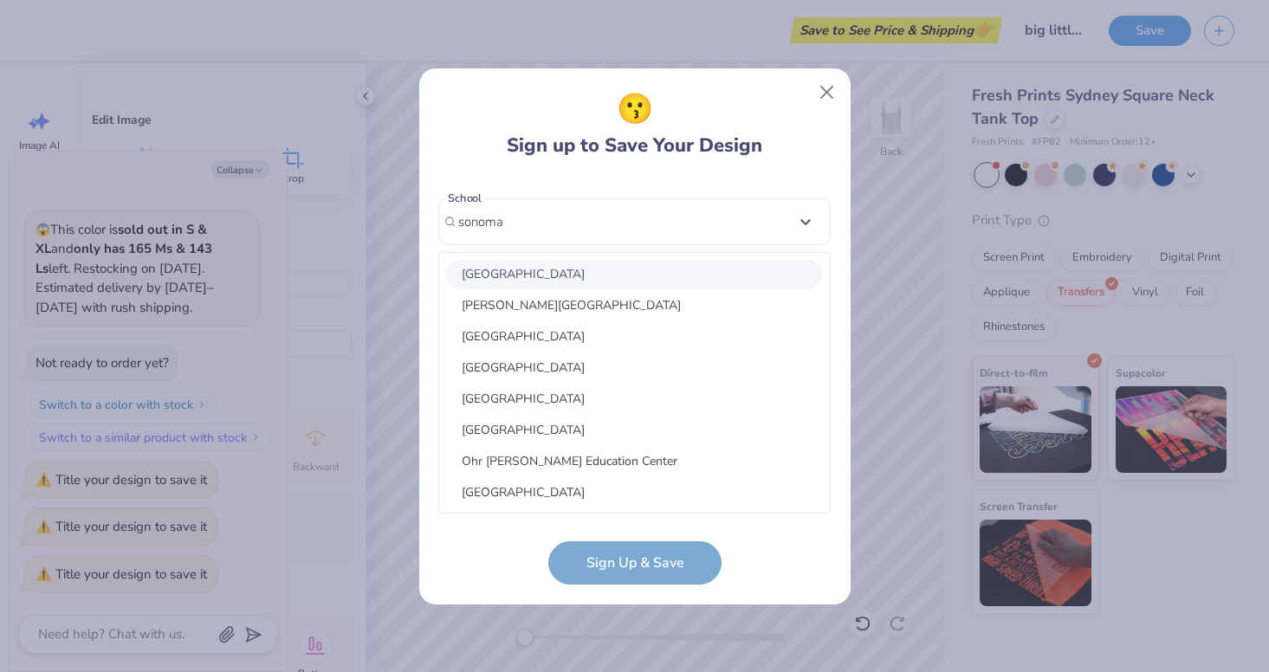
click at [573, 273] on div "[GEOGRAPHIC_DATA]" at bounding box center [634, 274] width 377 height 29
type input "sonoma"
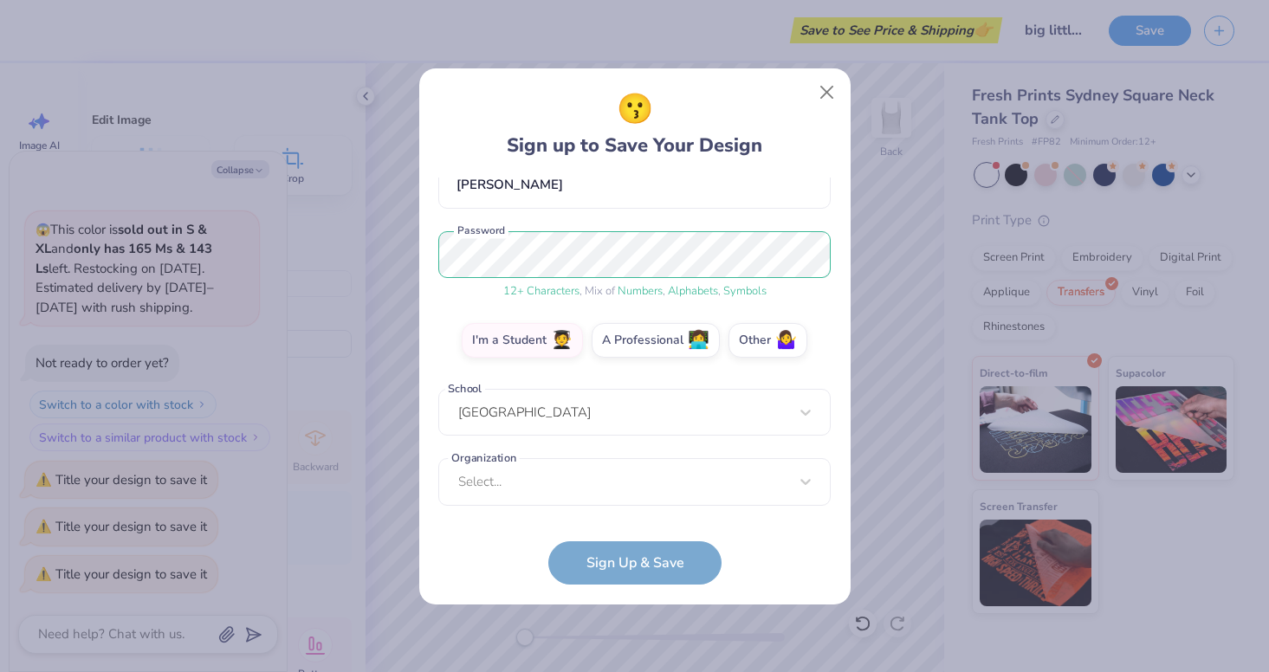
scroll to position [173, 0]
click at [618, 478] on div "Select..." at bounding box center [634, 482] width 392 height 48
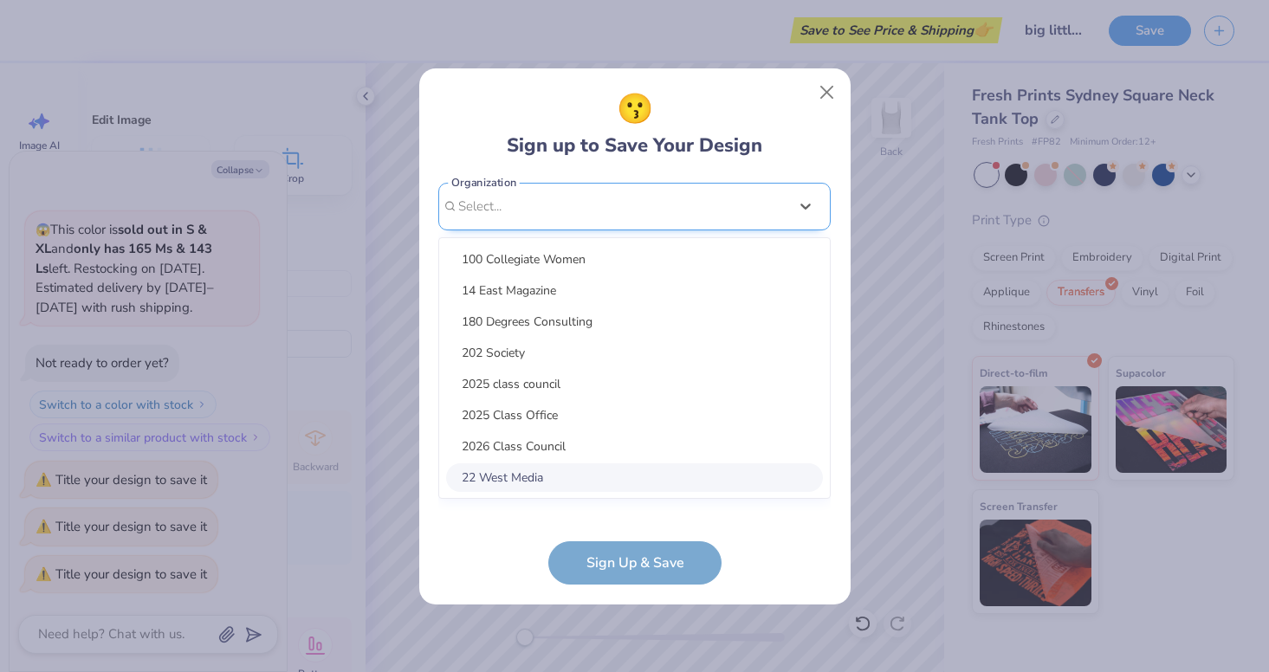
scroll to position [433, 0]
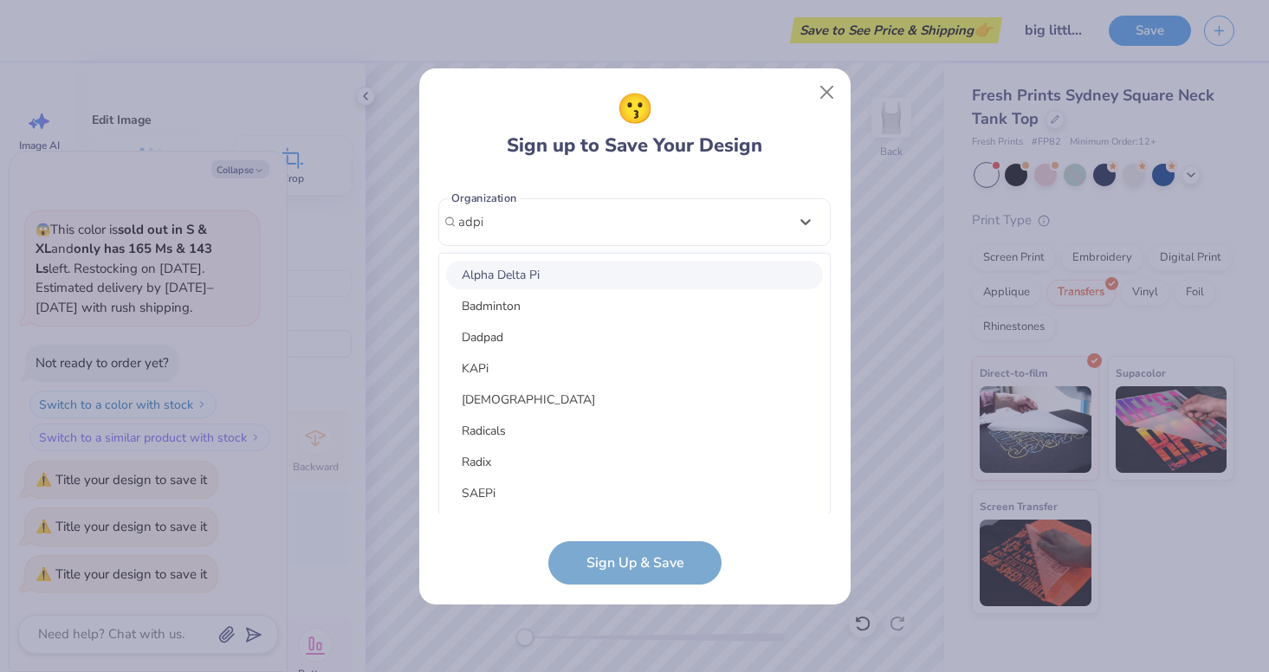
click at [568, 269] on div "Alpha Delta Pi" at bounding box center [634, 275] width 377 height 29
type input "adpi"
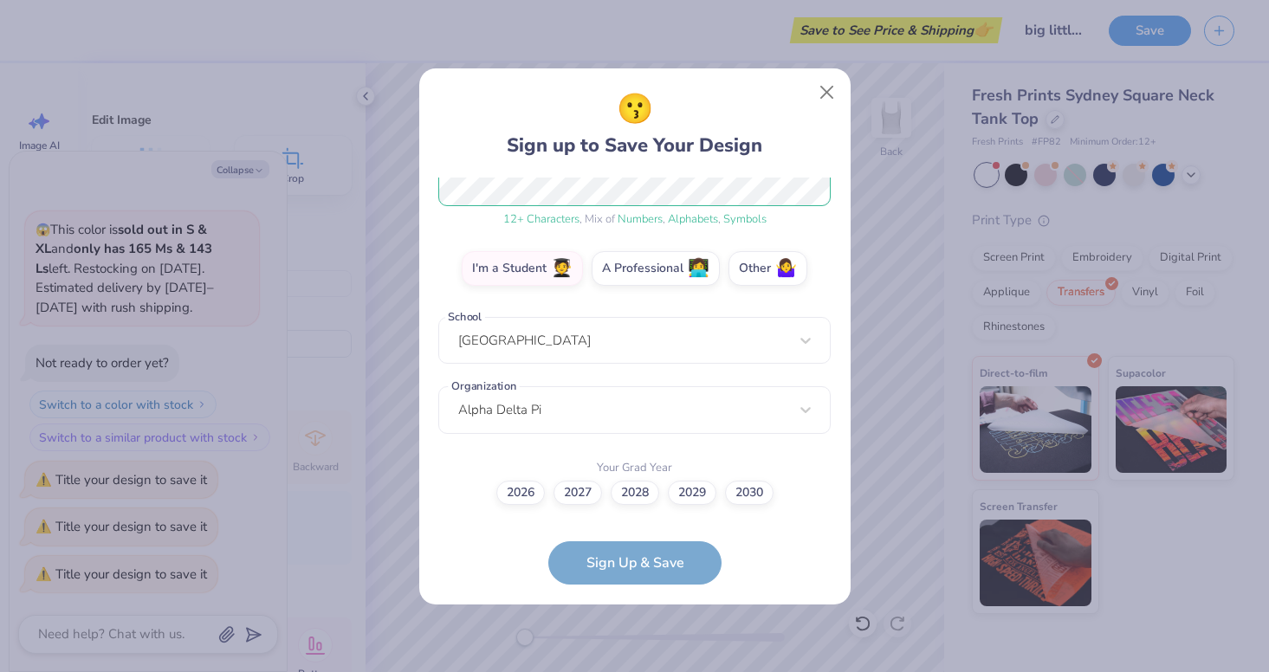
scroll to position [244, 0]
click at [645, 496] on label "2028" at bounding box center [635, 491] width 49 height 24
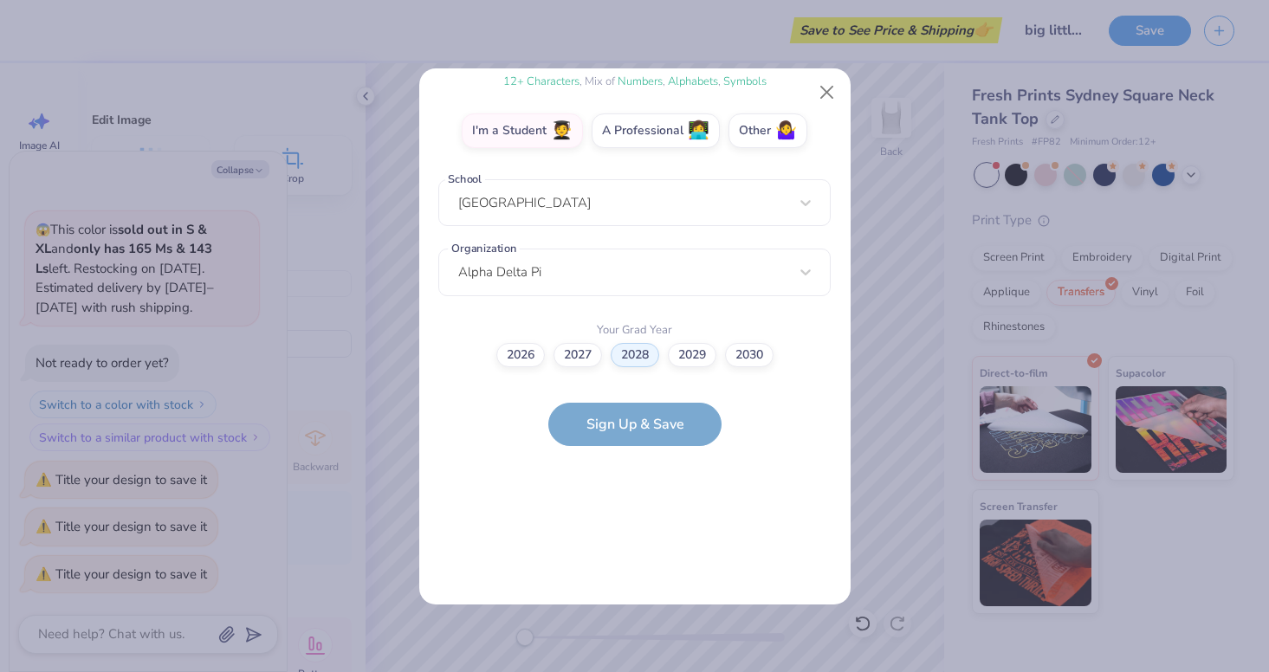
scroll to position [0, 0]
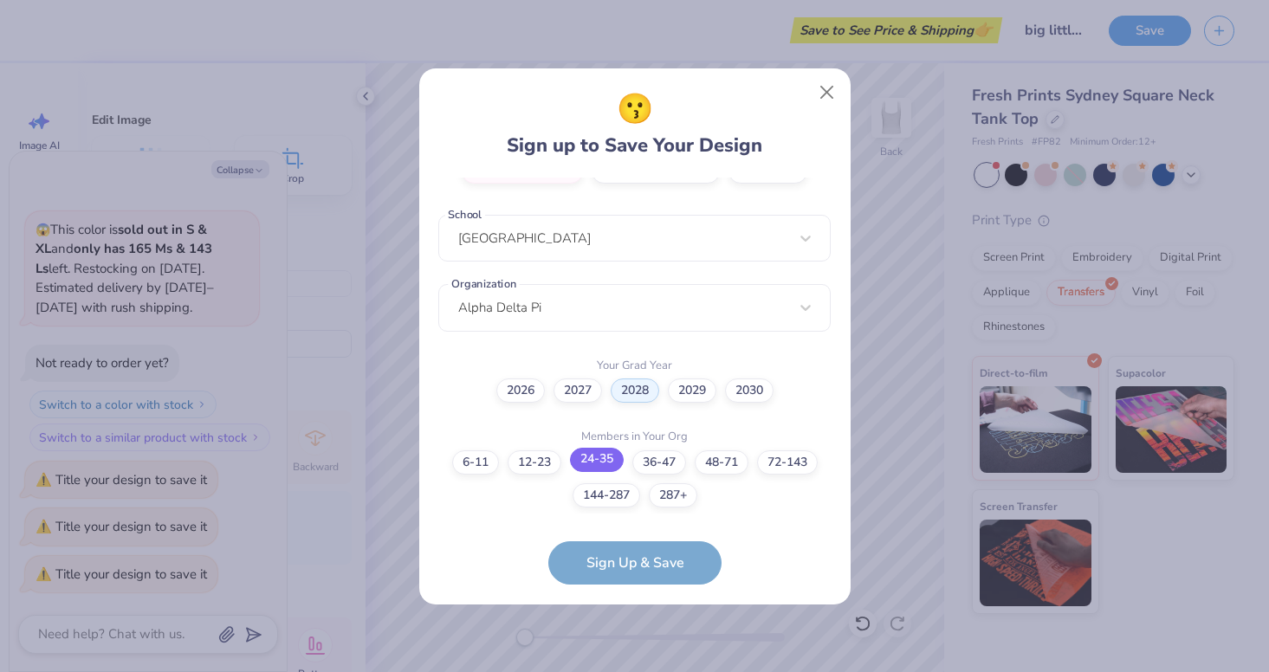
click at [587, 458] on label "24-35" at bounding box center [597, 460] width 54 height 24
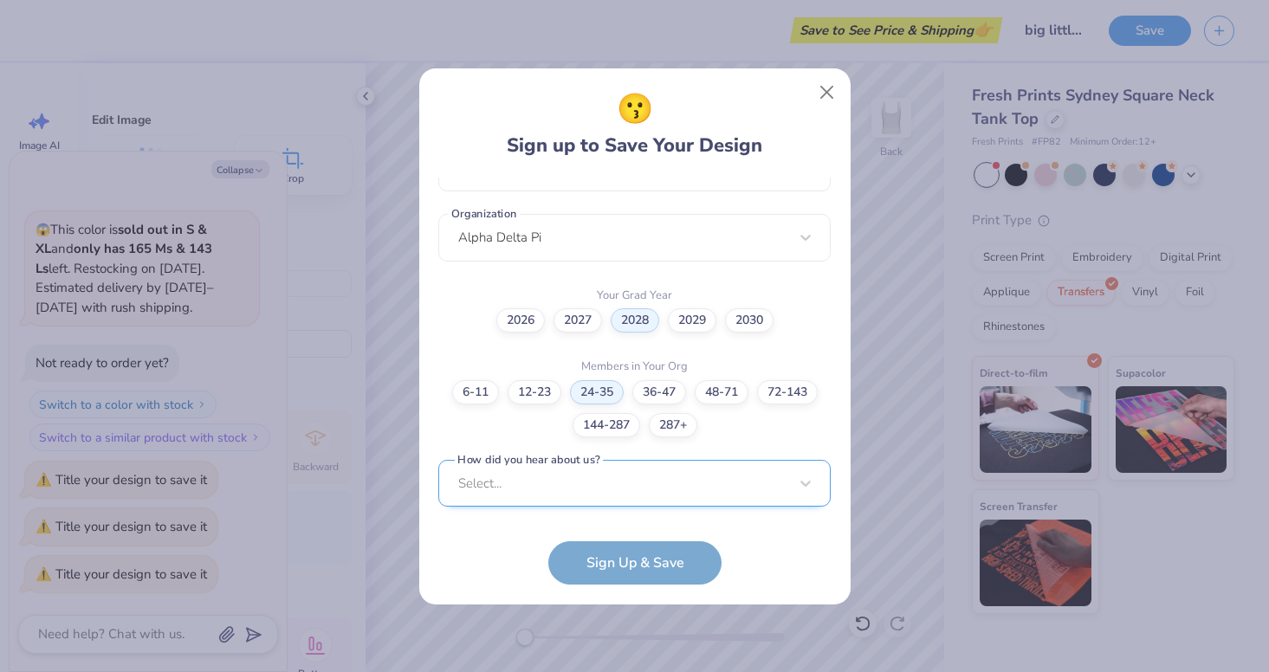
click at [601, 491] on div "Select..." at bounding box center [634, 484] width 392 height 48
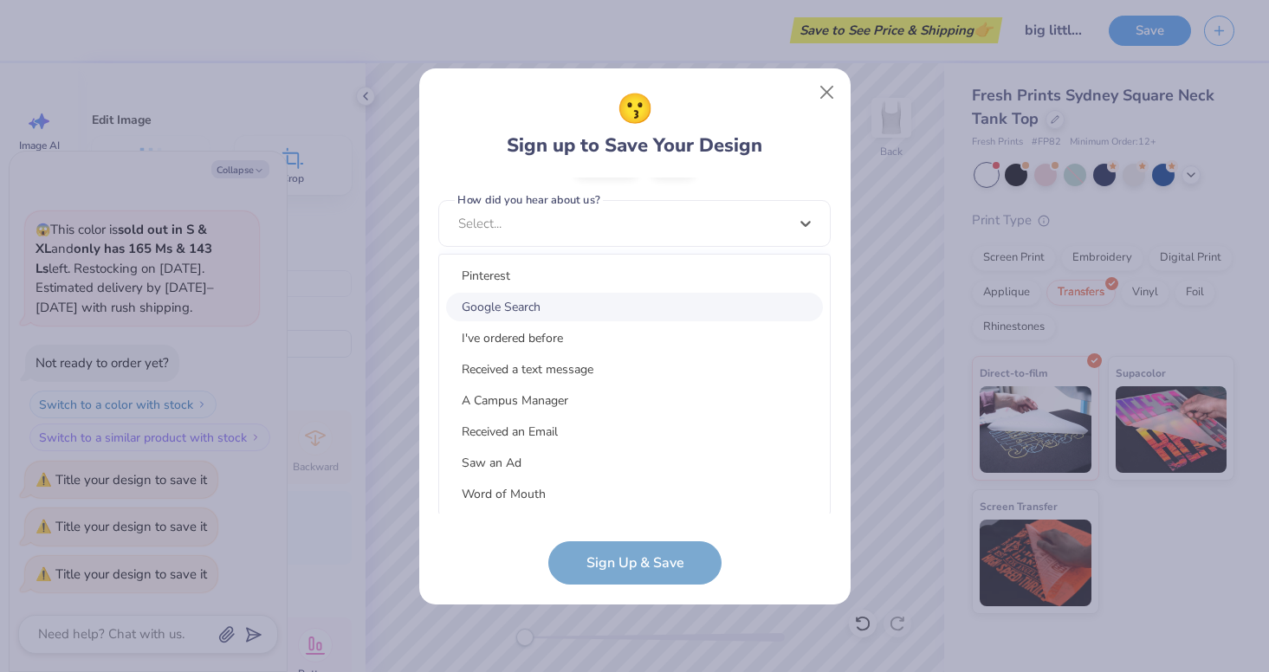
click at [579, 307] on div "Google Search" at bounding box center [634, 307] width 377 height 29
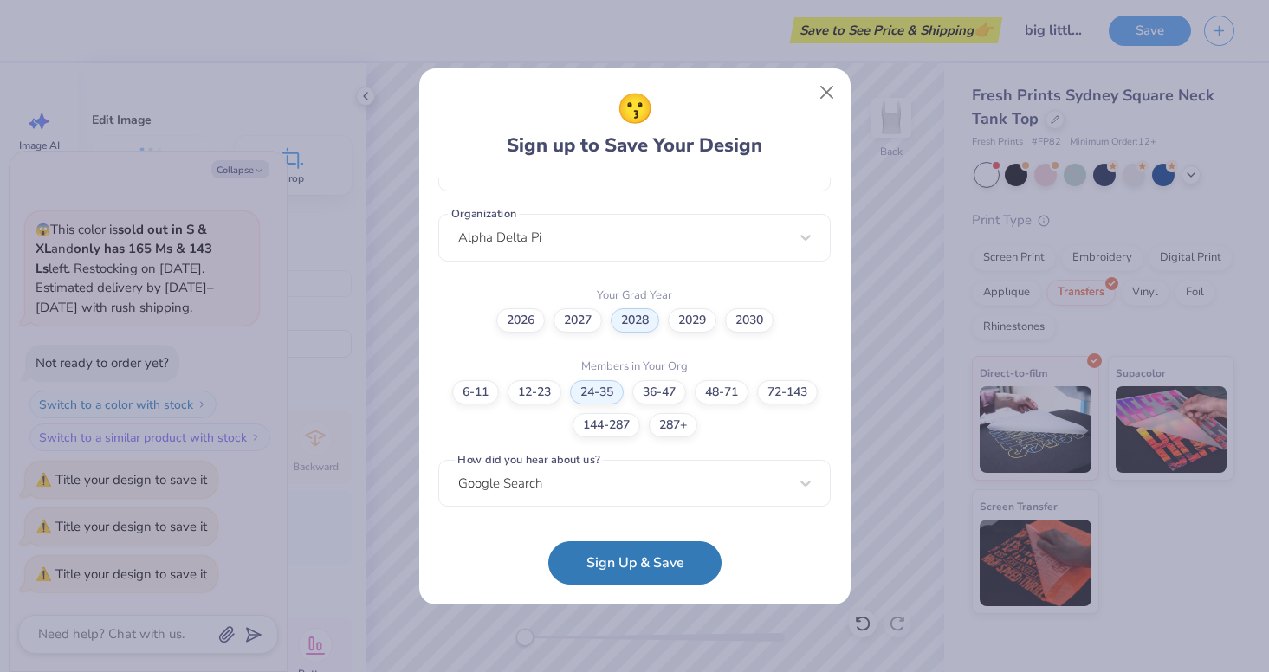
click at [633, 554] on button "Sign Up & Save" at bounding box center [634, 562] width 173 height 43
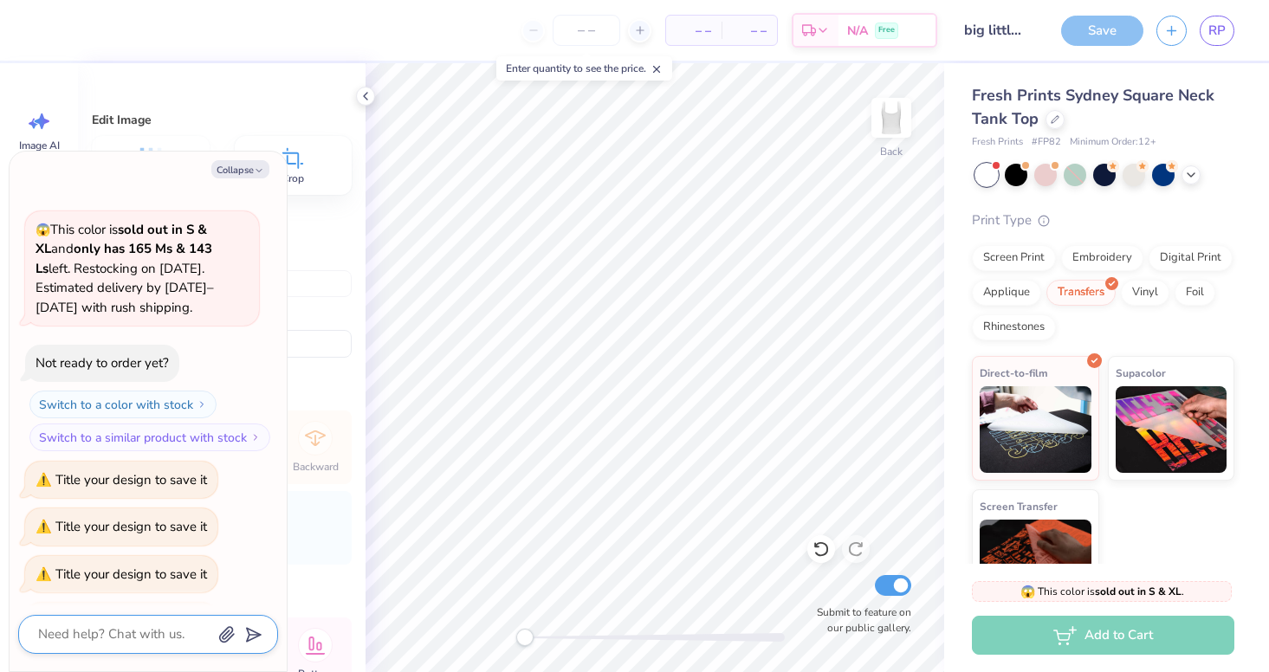
scroll to position [98, 0]
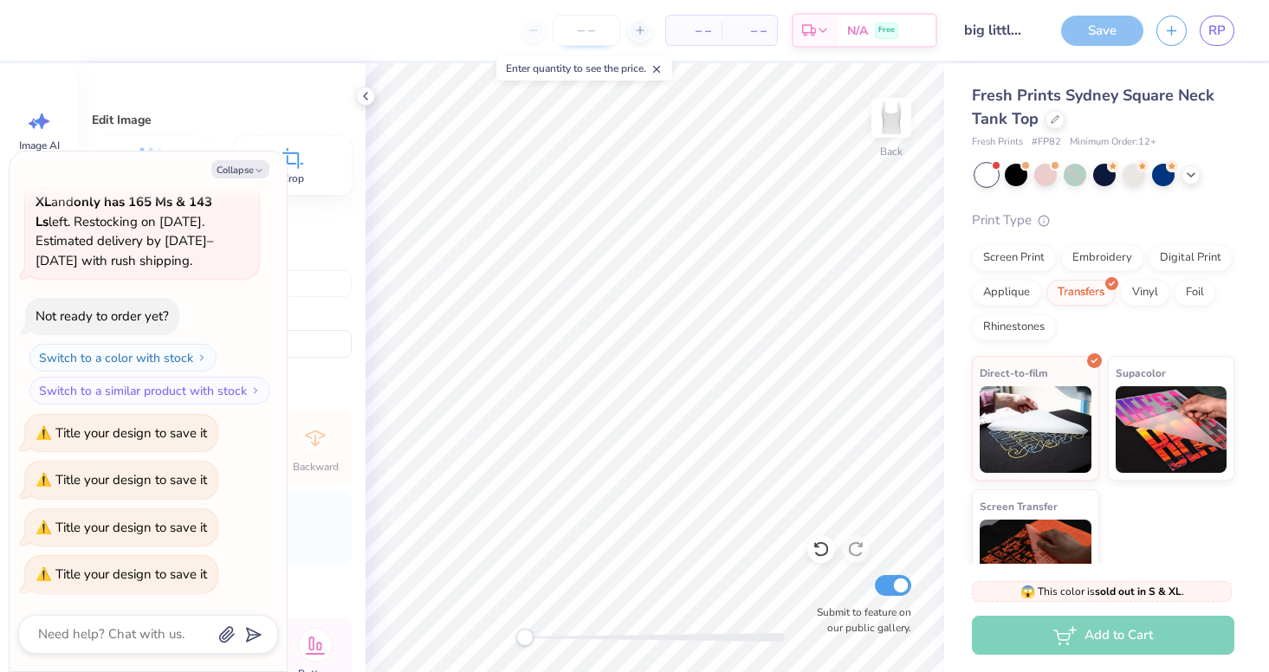
click at [601, 37] on input "number" at bounding box center [587, 30] width 68 height 31
type textarea "x"
type input "1"
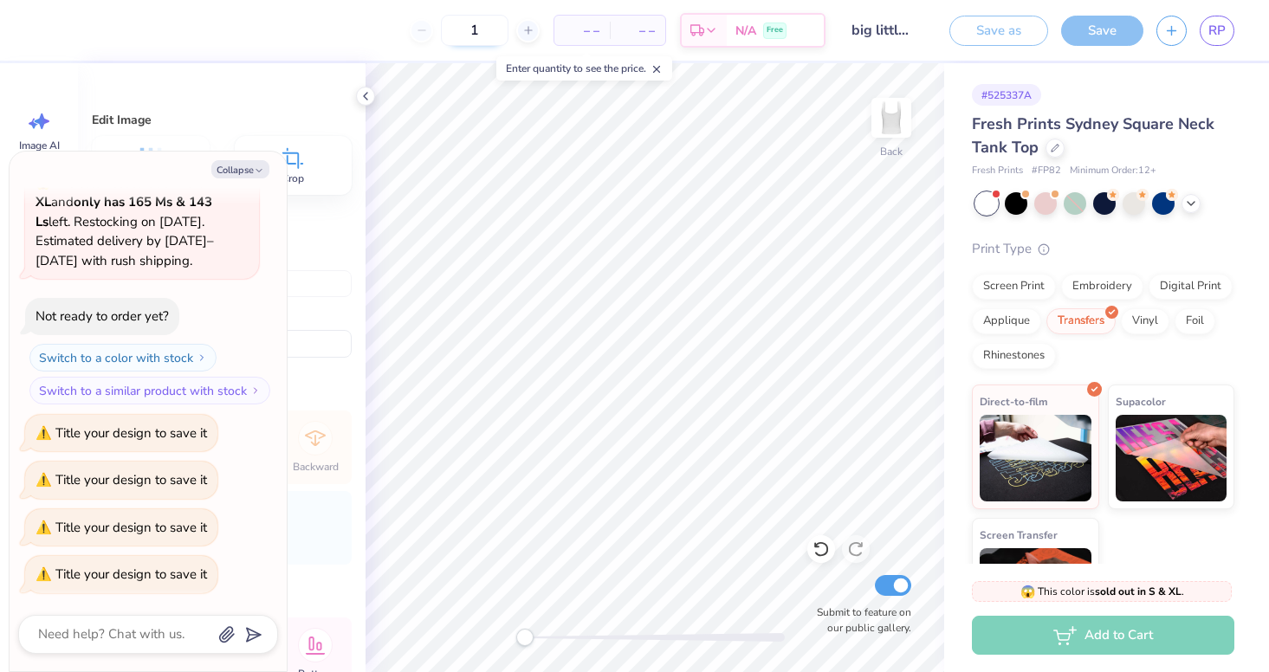
type textarea "x"
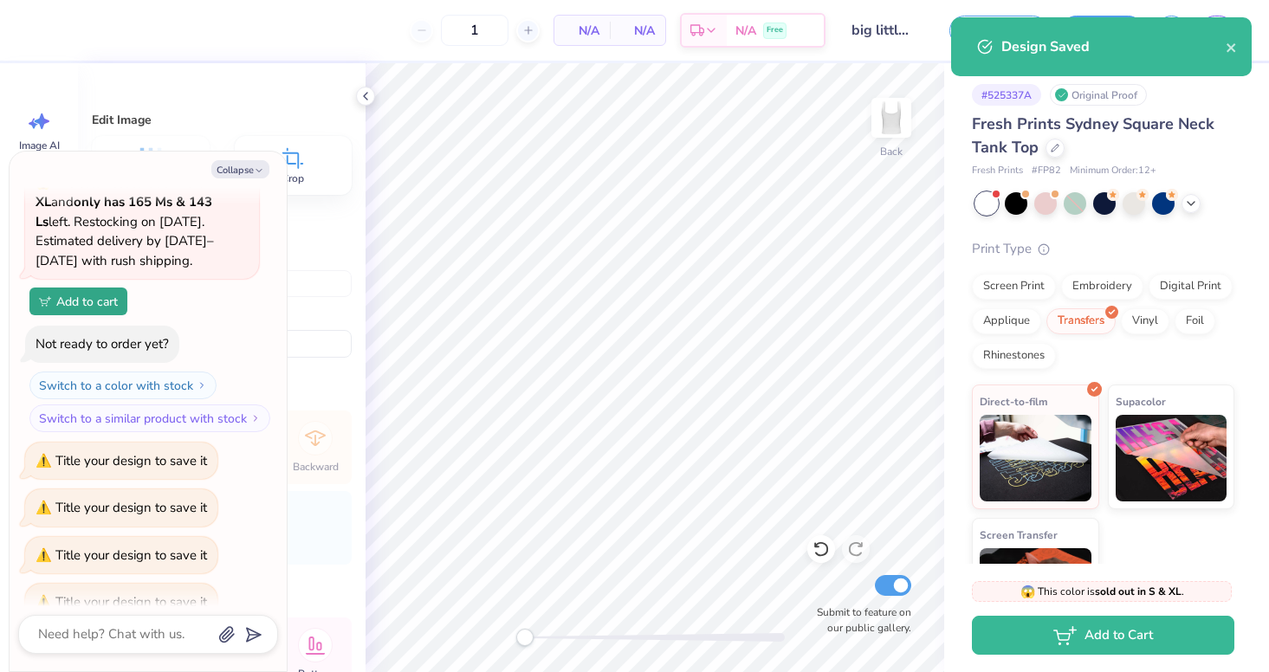
type input "12"
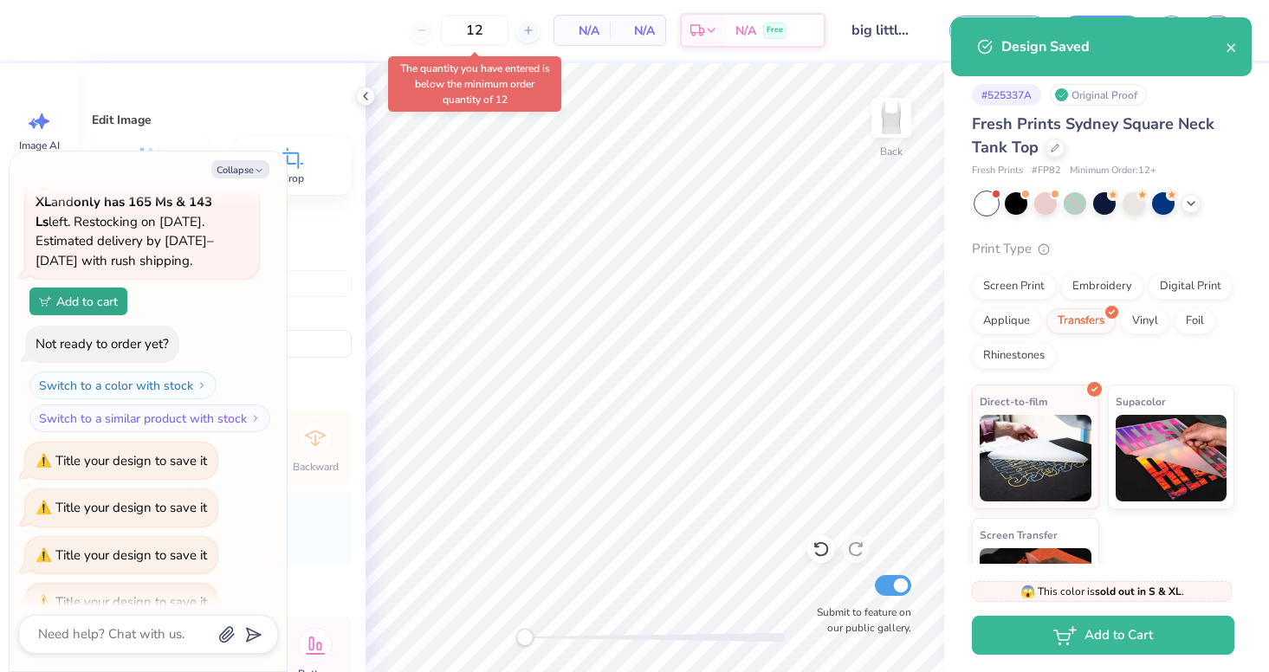
click at [594, 28] on span "N/A" at bounding box center [582, 31] width 35 height 18
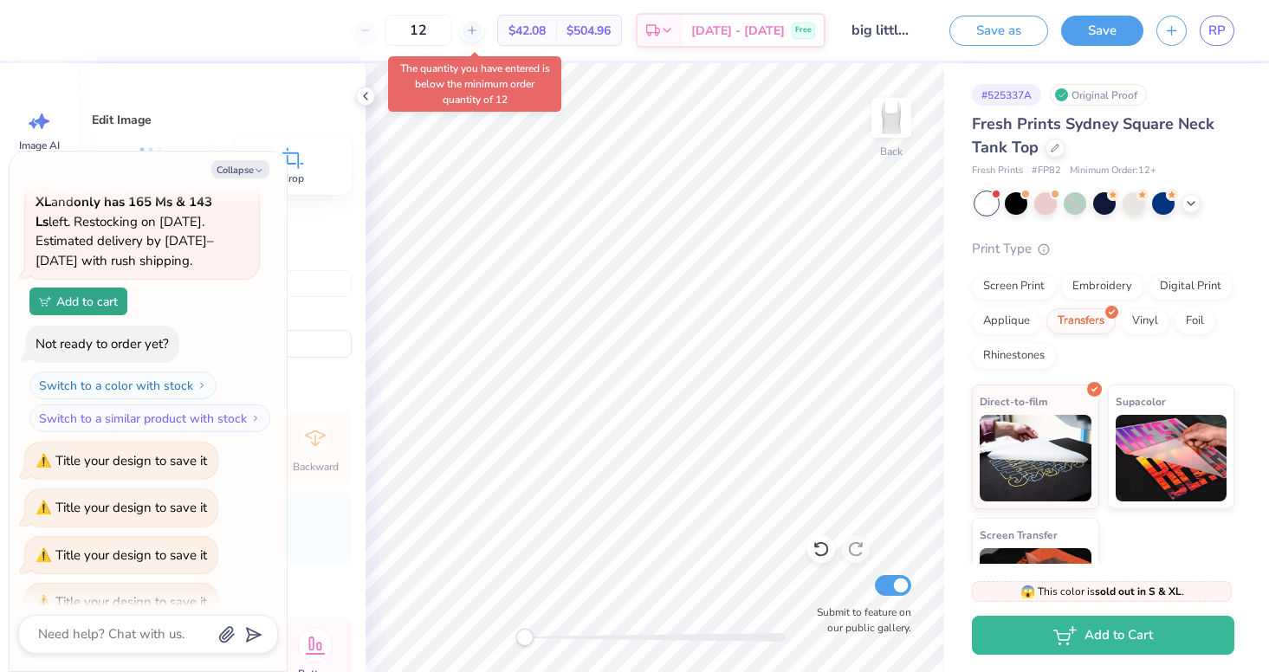
type textarea "x"
click at [546, 36] on span "$42.08" at bounding box center [527, 31] width 37 height 18
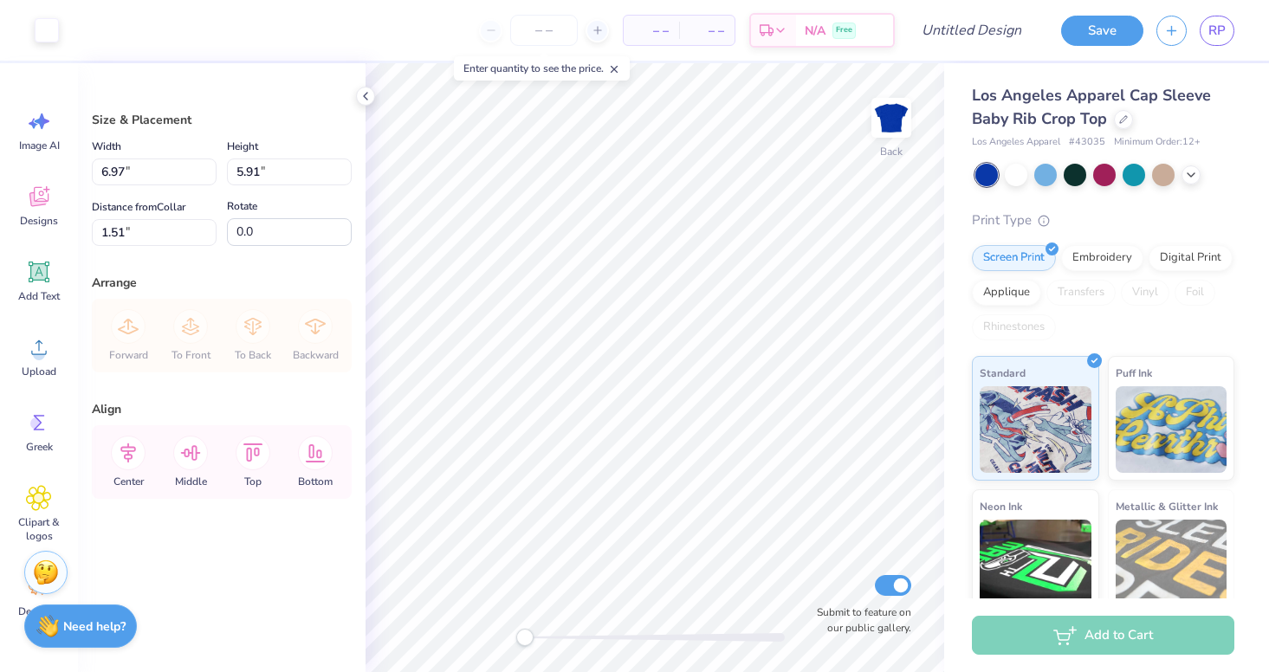
click at [245, 461] on div "Art colors – – Per Item – – Total Est. Delivery N/A Free Design Title Save RP I…" at bounding box center [634, 336] width 1269 height 672
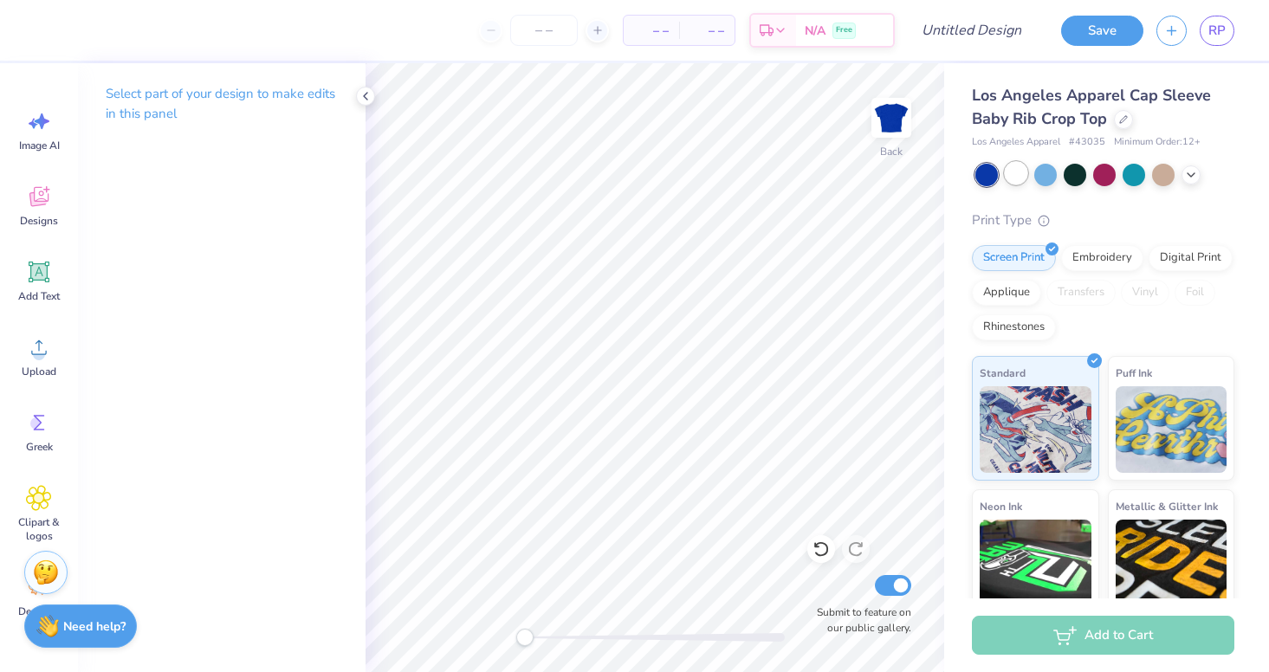
click at [1017, 172] on div at bounding box center [1016, 173] width 23 height 23
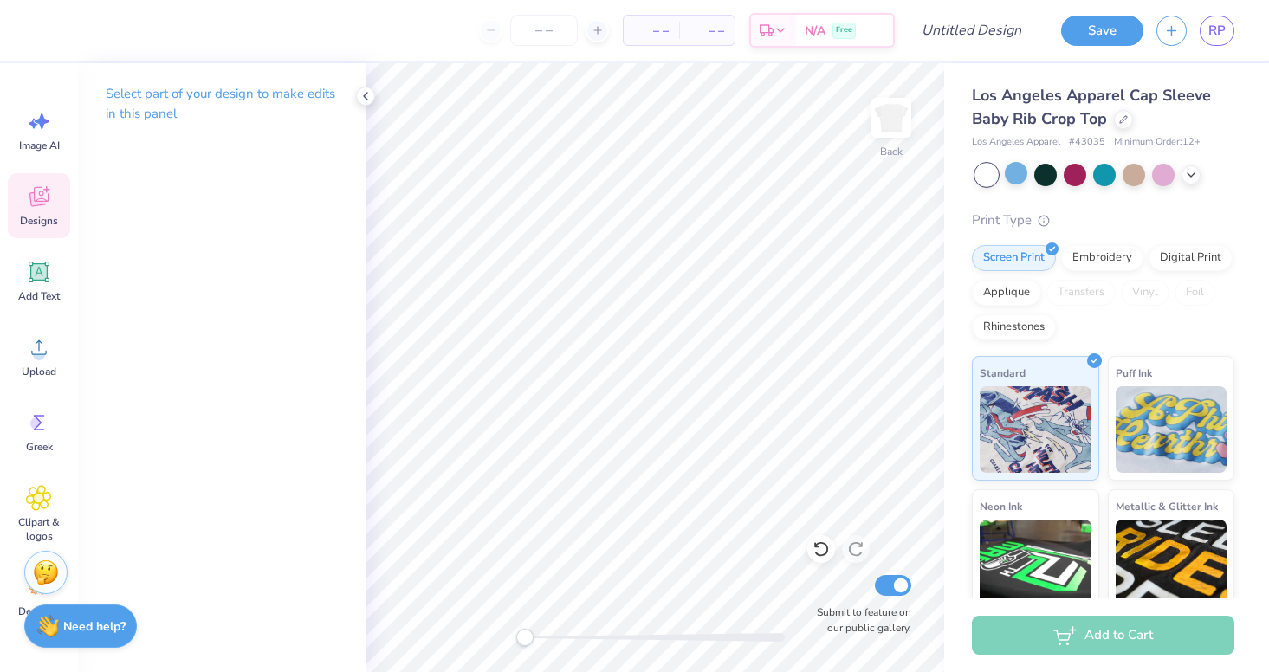
click at [41, 199] on icon at bounding box center [39, 197] width 26 height 26
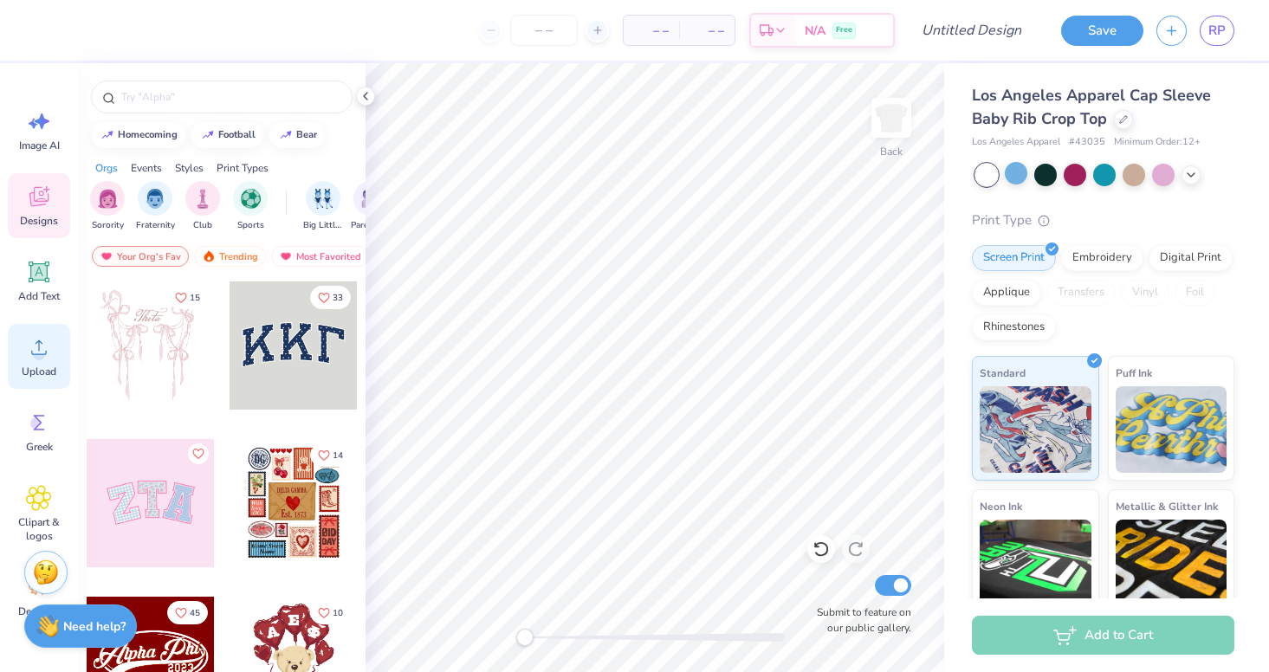
click at [36, 373] on span "Upload" at bounding box center [39, 372] width 35 height 14
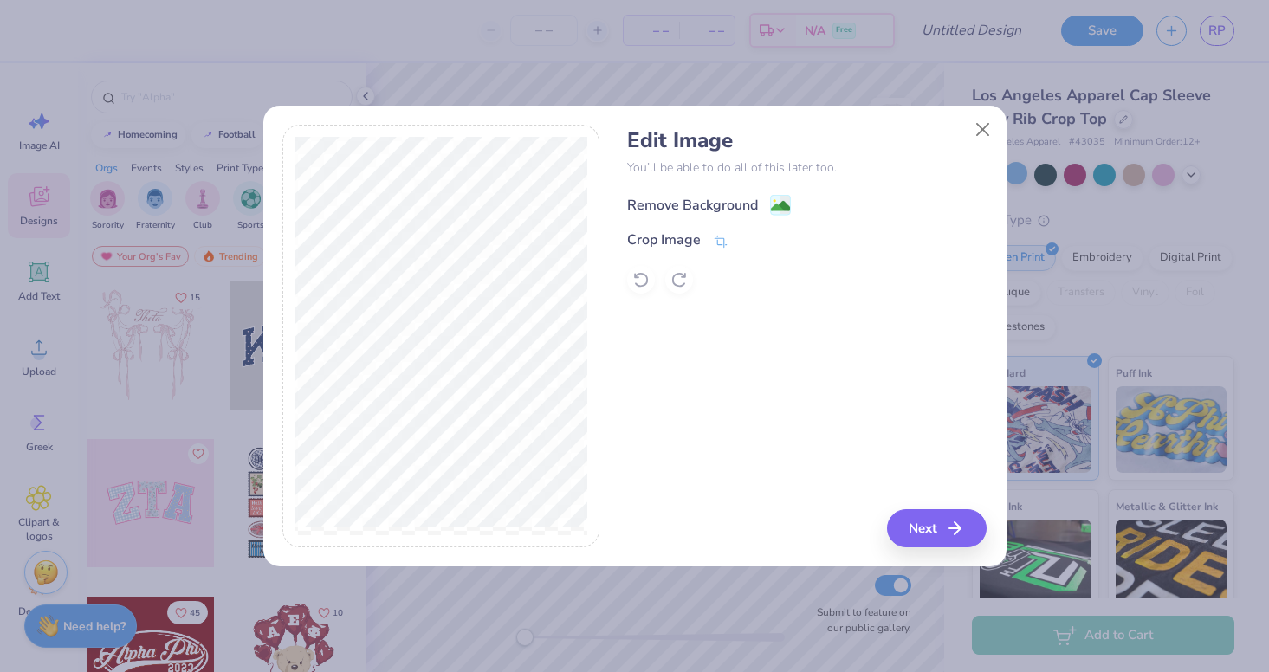
click at [773, 203] on image at bounding box center [780, 206] width 19 height 19
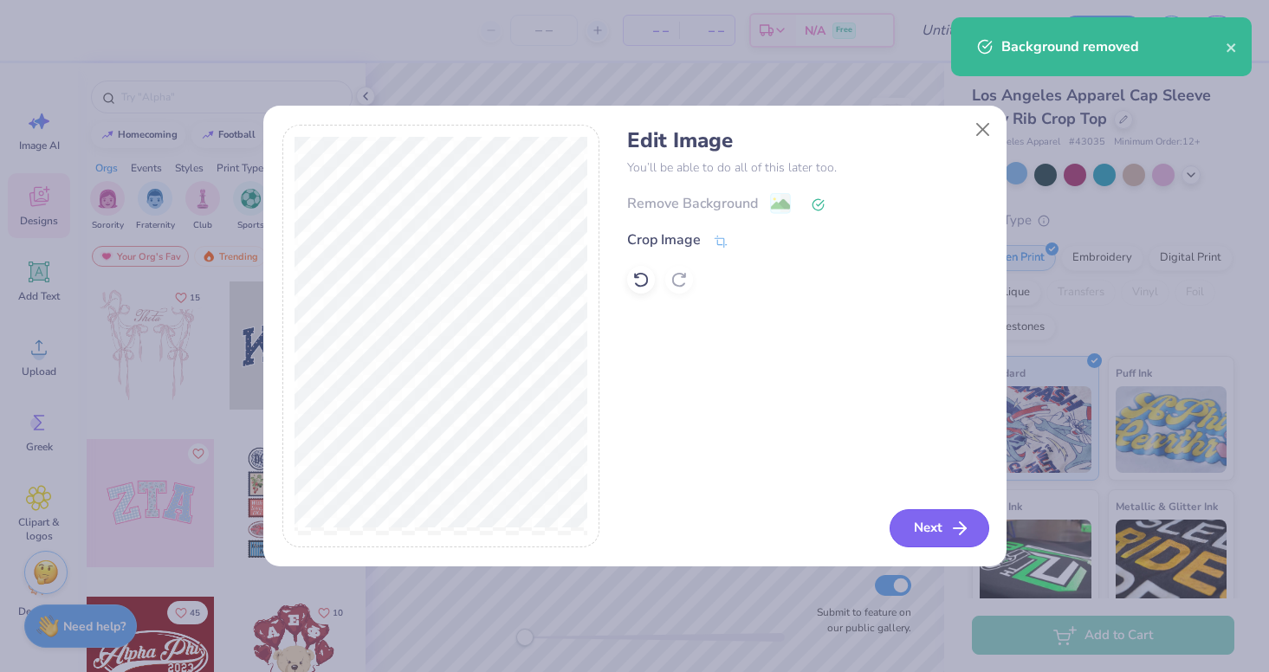
click at [933, 521] on button "Next" at bounding box center [940, 528] width 100 height 38
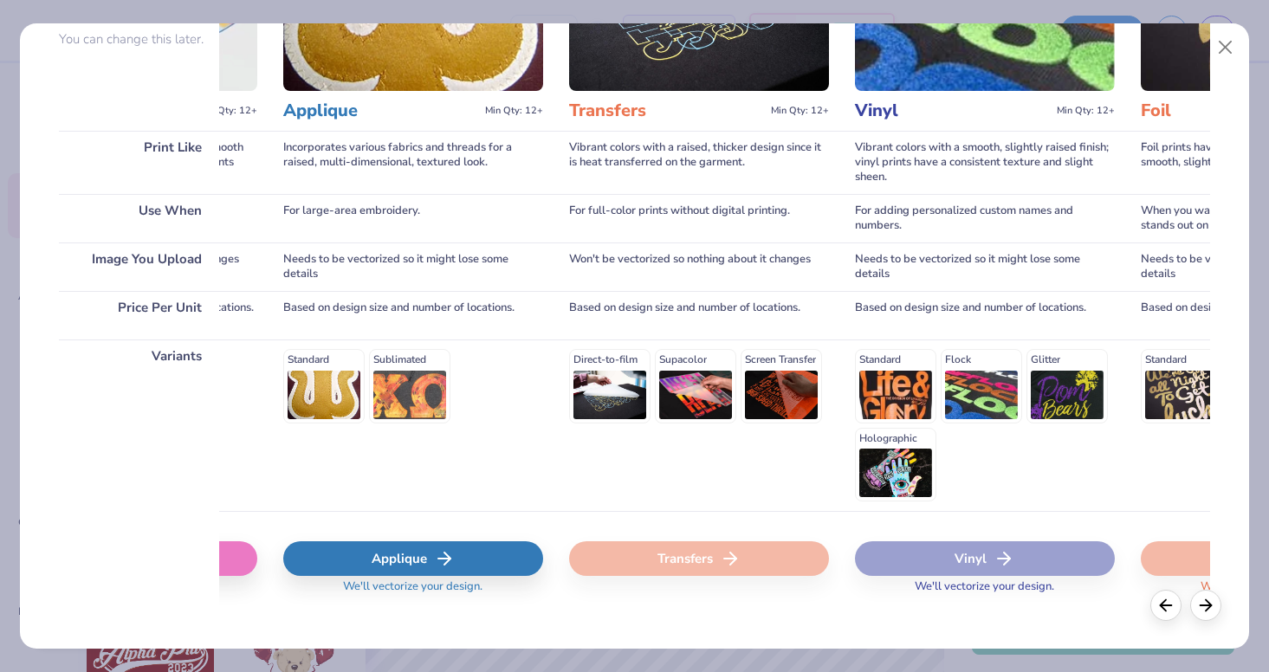
scroll to position [0, 826]
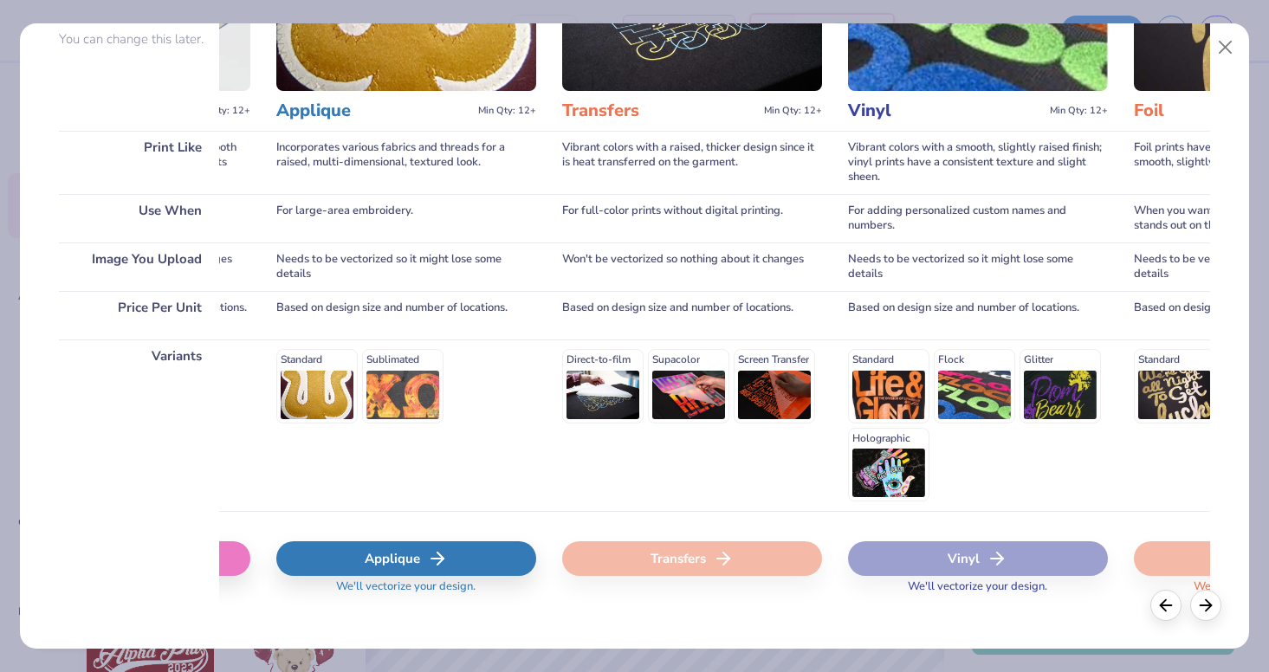
click at [661, 568] on div "Transfers" at bounding box center [692, 558] width 260 height 35
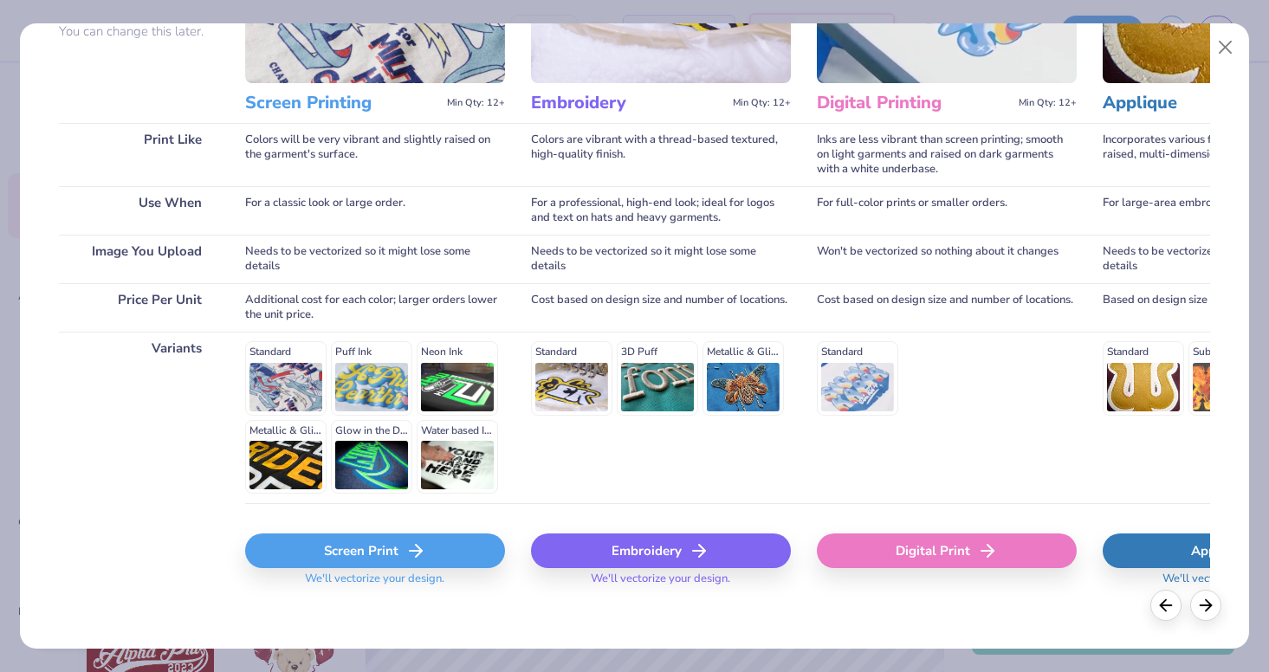
scroll to position [185, 0]
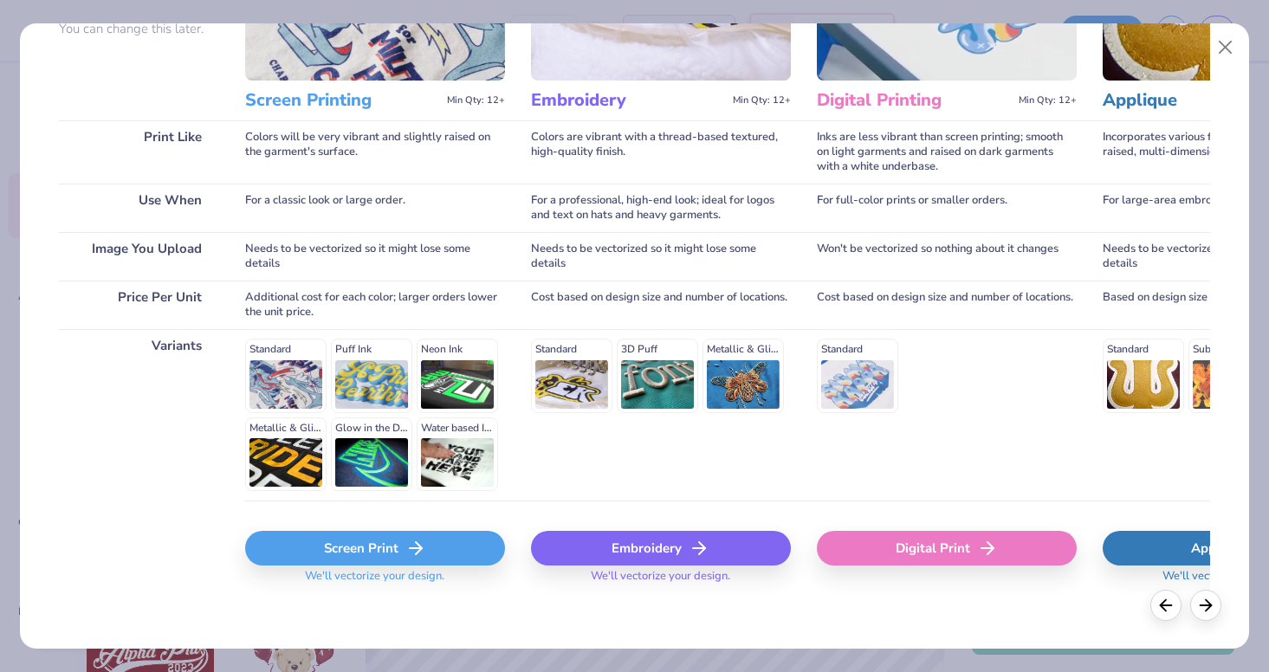
click at [314, 551] on div "Screen Print" at bounding box center [375, 548] width 260 height 35
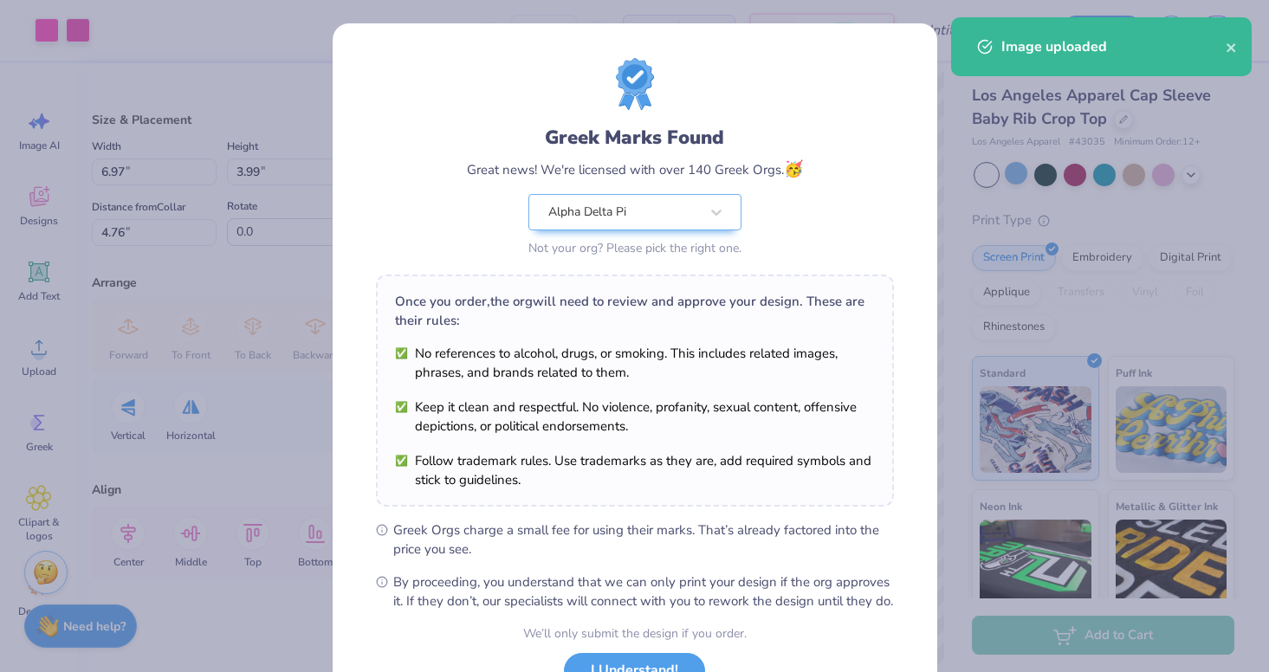
click at [667, 373] on body "Art colors – – Per Item – – Total Est. Delivery N/A Free Design Title Save RP I…" at bounding box center [634, 336] width 1269 height 672
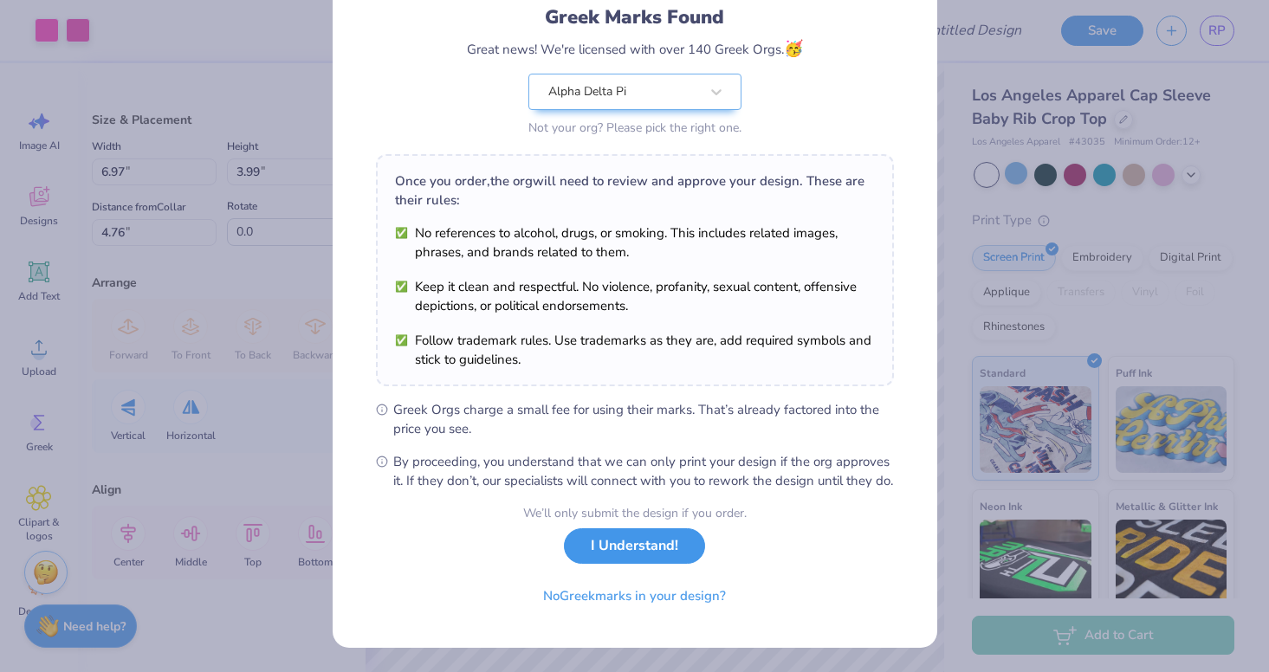
click at [593, 542] on button "I Understand!" at bounding box center [634, 546] width 141 height 36
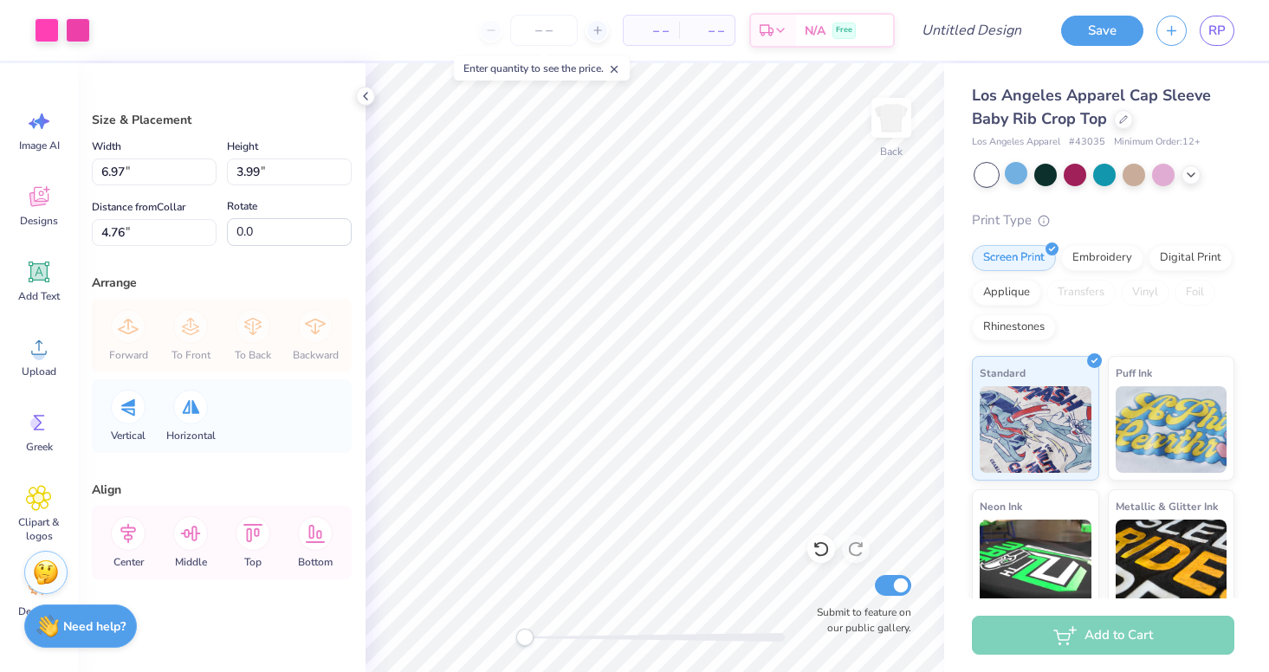
scroll to position [0, 0]
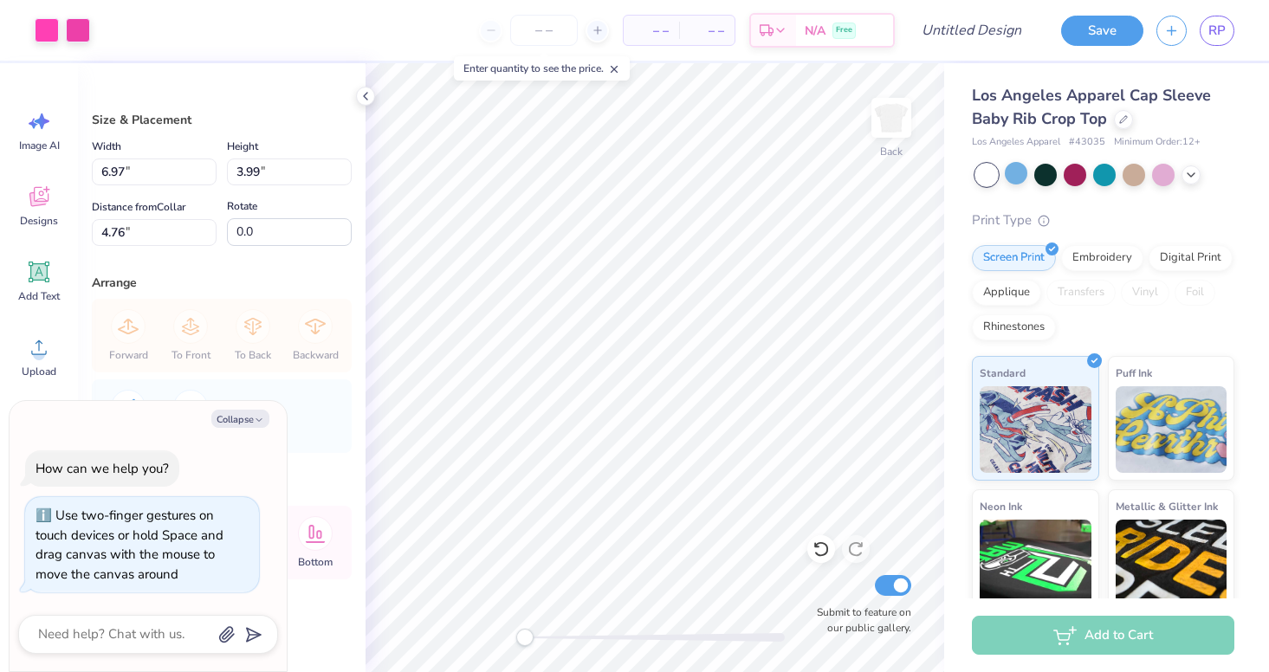
click at [487, 637] on div "Back Submit to feature on our public gallery." at bounding box center [655, 367] width 579 height 609
type textarea "x"
